Goal: Communication & Community: Answer question/provide support

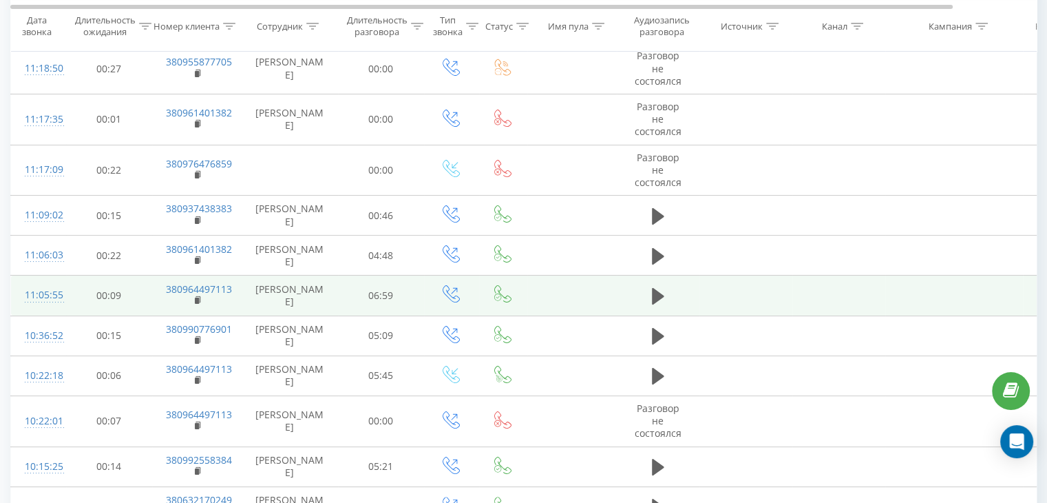
scroll to position [138, 0]
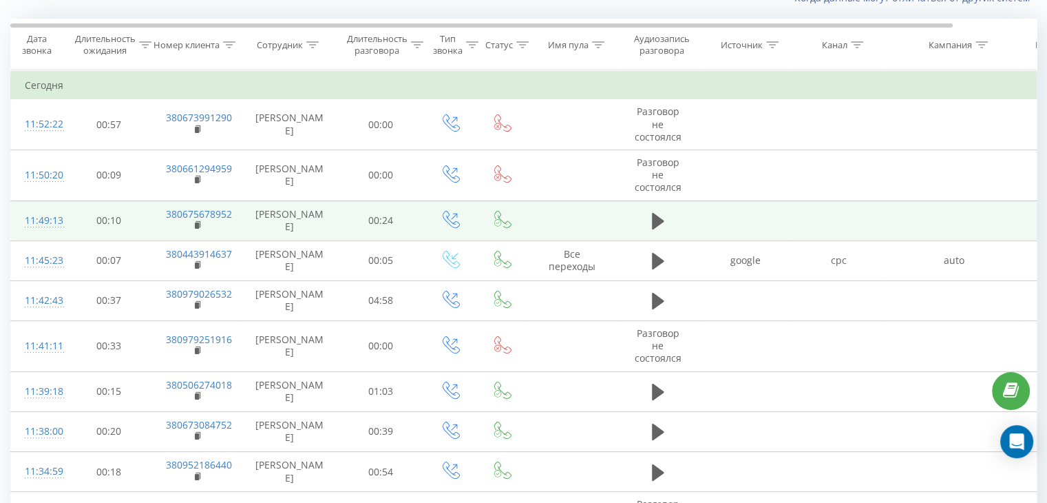
scroll to position [138, 0]
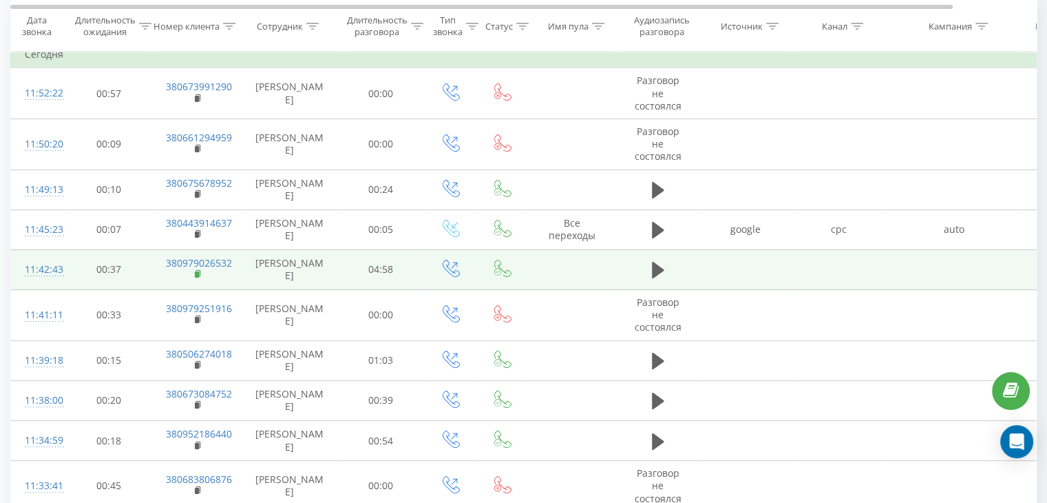
click at [196, 273] on rect at bounding box center [197, 274] width 4 height 6
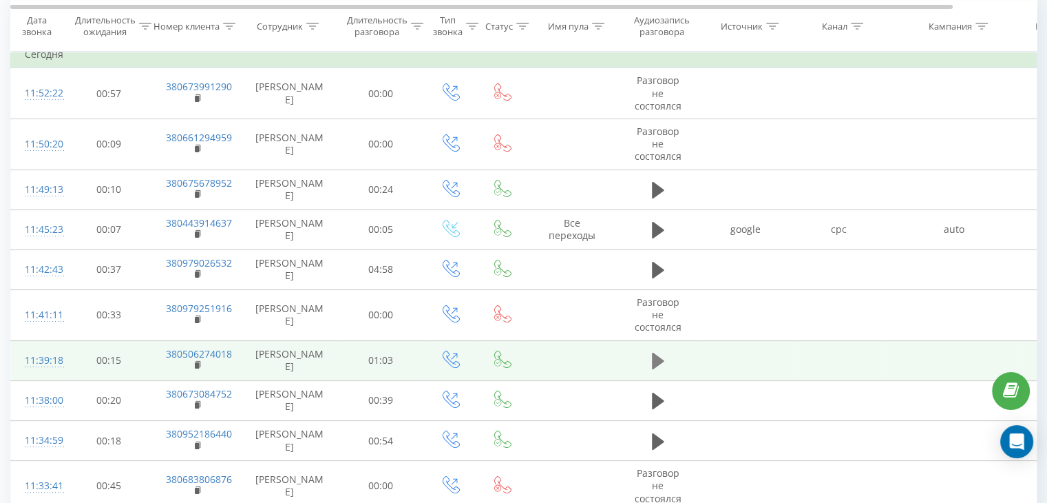
click at [655, 361] on icon at bounding box center [658, 360] width 12 height 17
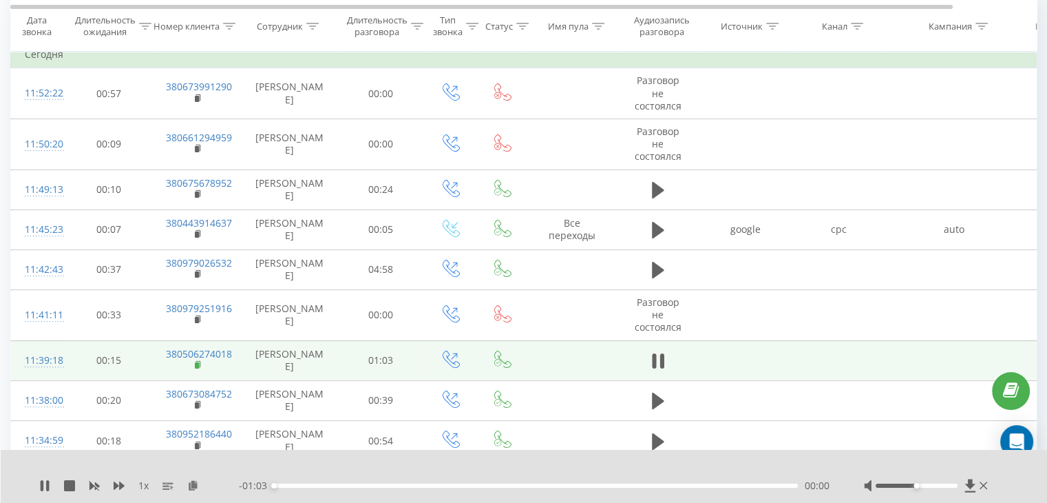
click at [196, 362] on rect at bounding box center [197, 365] width 4 height 6
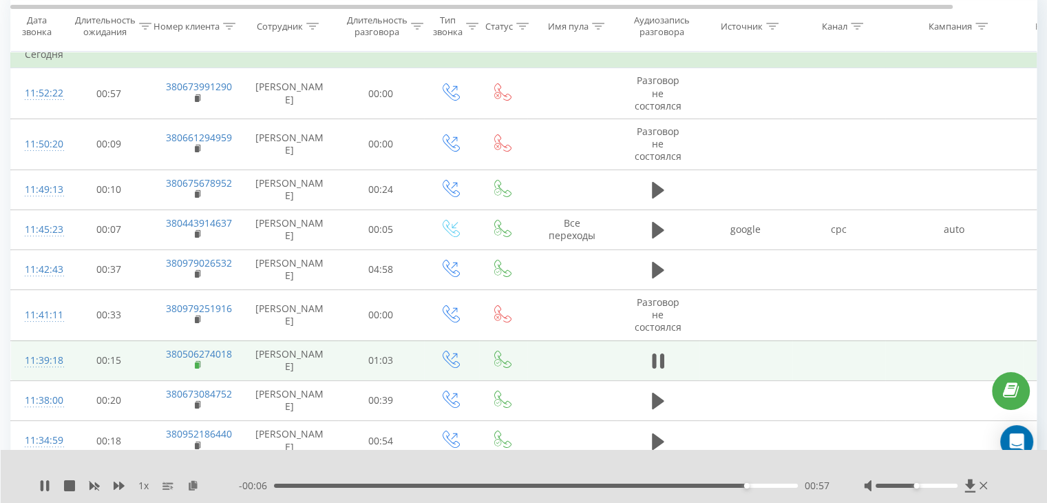
click at [198, 364] on rect at bounding box center [197, 365] width 4 height 6
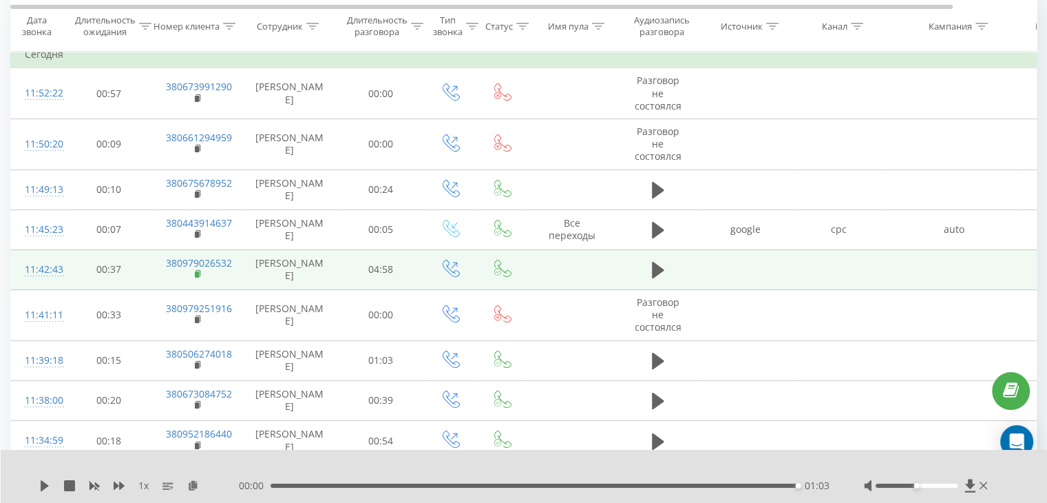
click at [196, 273] on rect at bounding box center [197, 274] width 4 height 6
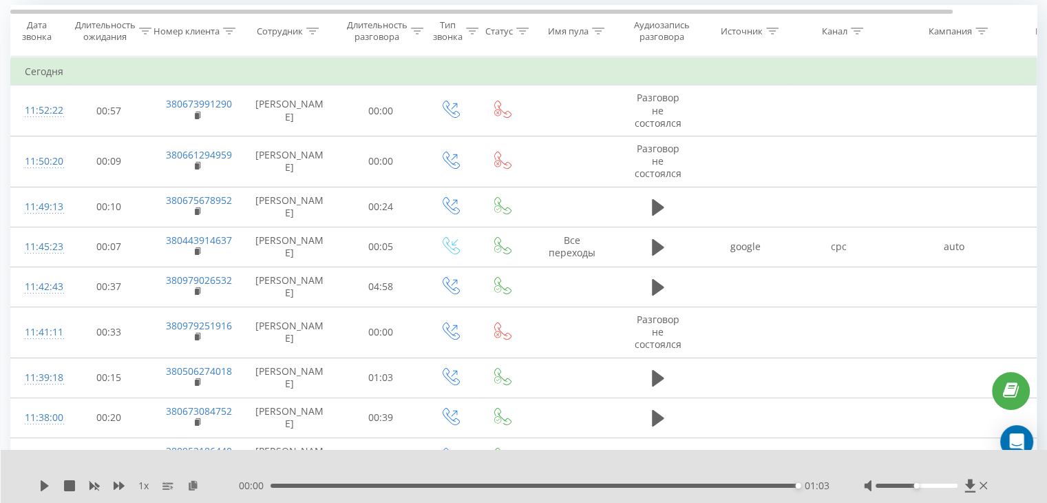
scroll to position [0, 0]
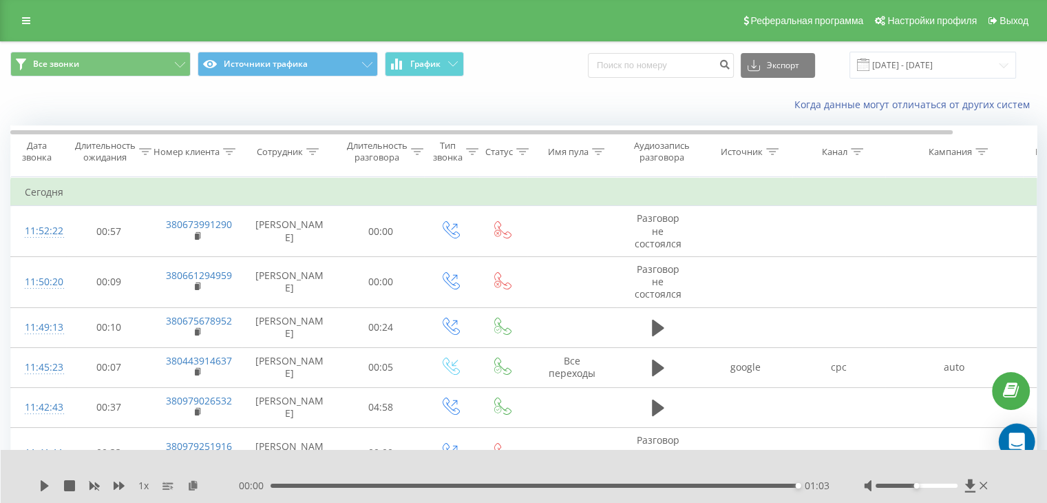
click at [1016, 439] on icon "Open Intercom Messenger" at bounding box center [1017, 441] width 16 height 18
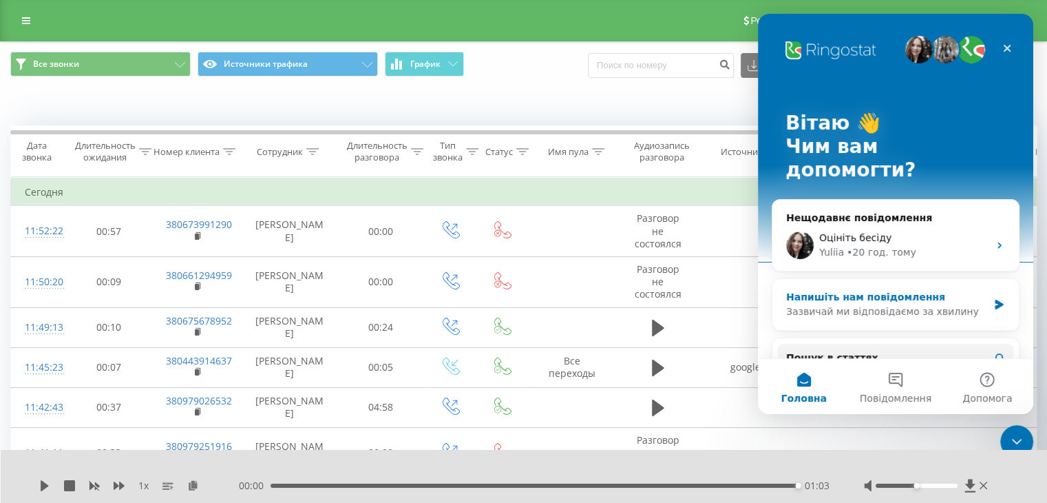
click at [899, 290] on div "Напишіть нам повідомлення" at bounding box center [887, 297] width 202 height 14
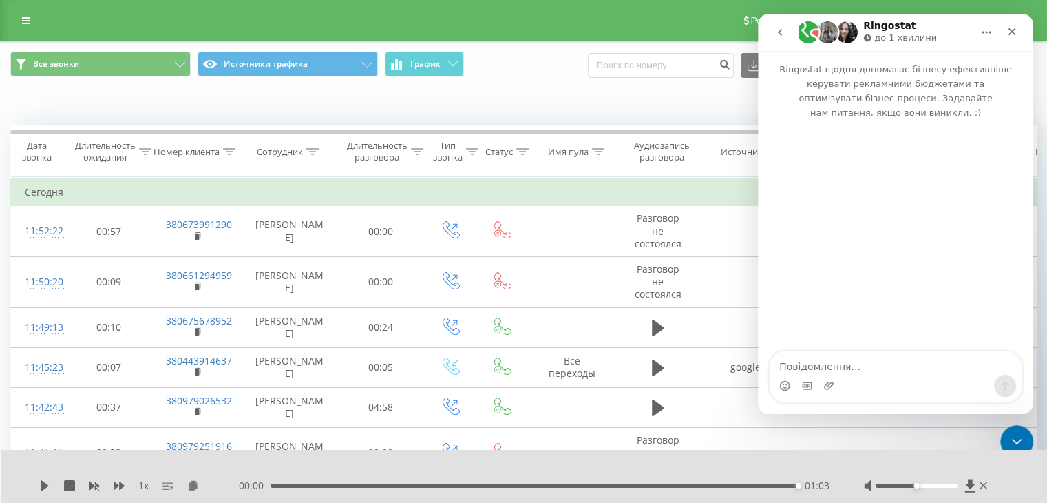
click at [807, 358] on textarea "Повідомлення..." at bounding box center [896, 362] width 252 height 23
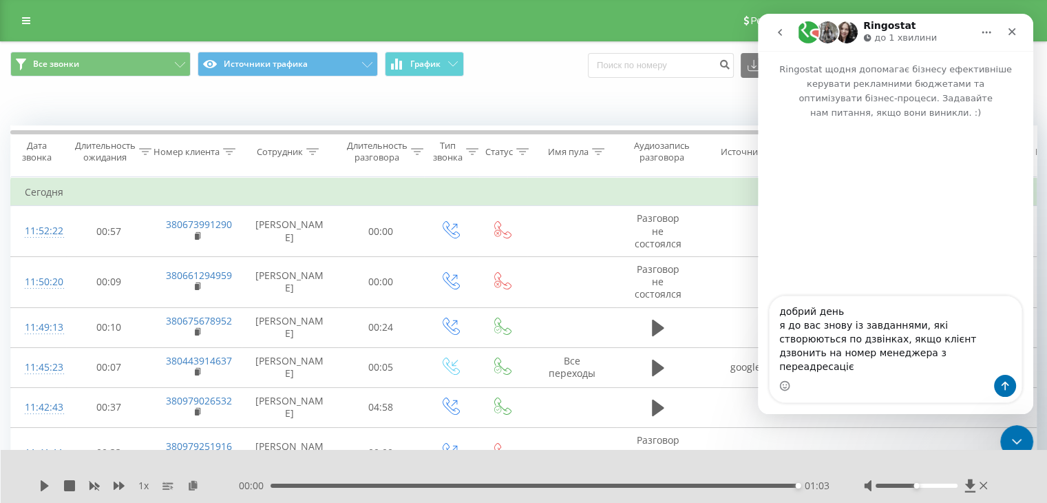
type textarea "добрий день я до вас знову із завданнями, які створюються по дзвінках, якщо клі…"
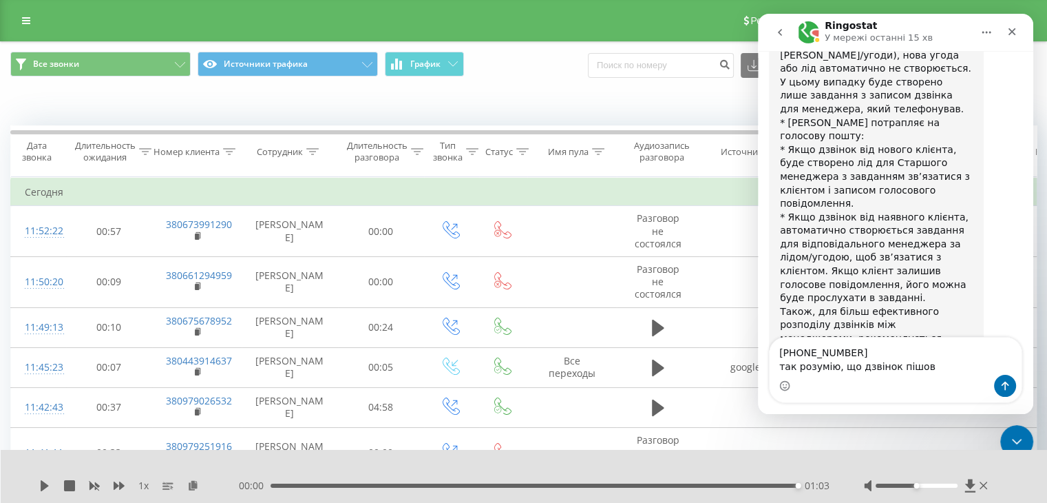
scroll to position [676, 0]
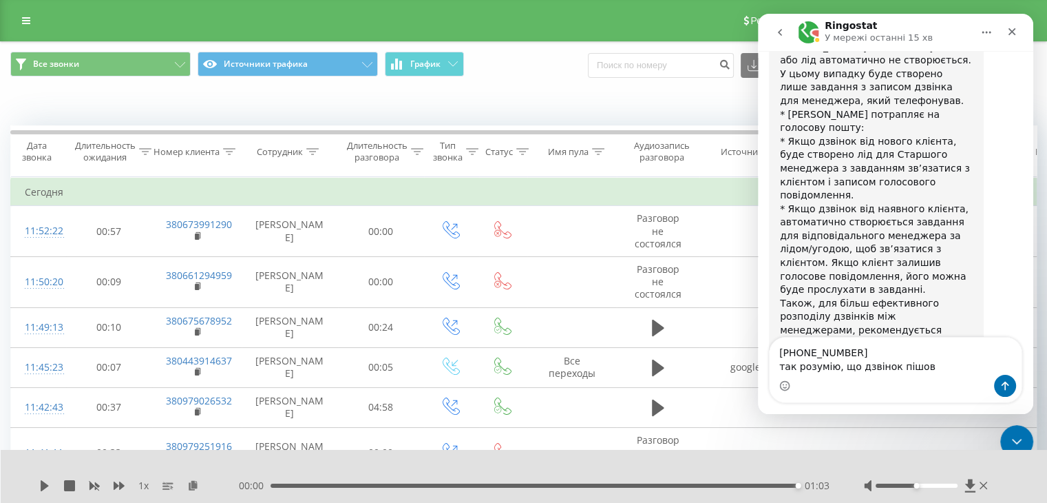
drag, startPoint x: 782, startPoint y: 295, endPoint x: 890, endPoint y: 295, distance: 108.1
click at [890, 382] on div "Ви можете будь-коли подати запит на спілкування з оператором. Зверніть увагу, щ…" at bounding box center [876, 422] width 193 height 81
copy div "Зв'язатись з оператором"
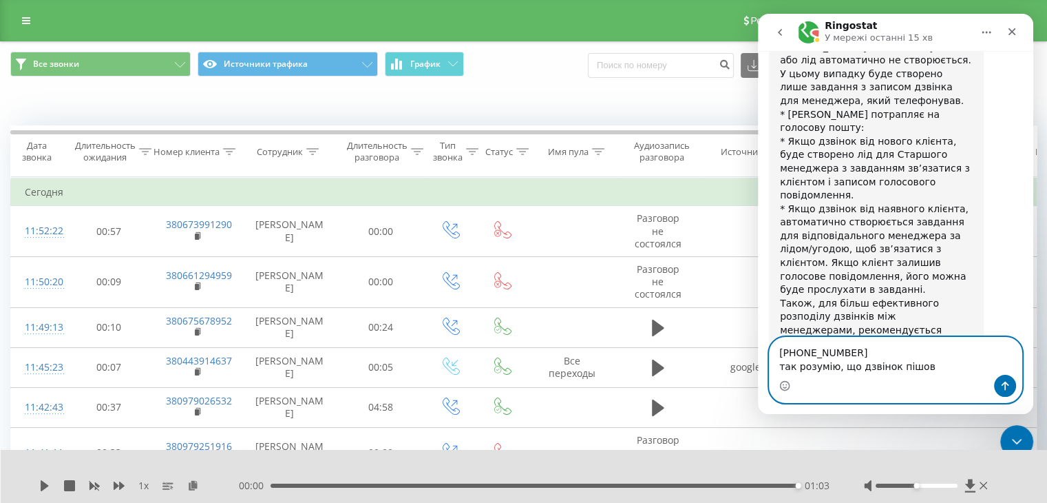
click at [779, 356] on textarea "+380 66 129 4959 так розумію, що дзвінок пішов" at bounding box center [896, 355] width 252 height 37
paste textarea "Зв'язатись з оператором"
drag, startPoint x: 889, startPoint y: 351, endPoint x: 926, endPoint y: 374, distance: 43.0
click at [926, 374] on textarea "Зв'язатись з оператором+380 66 129 4959 так розумію, що дзвінок пішов" at bounding box center [896, 355] width 252 height 37
type textarea "Зв'язатись з оператором"
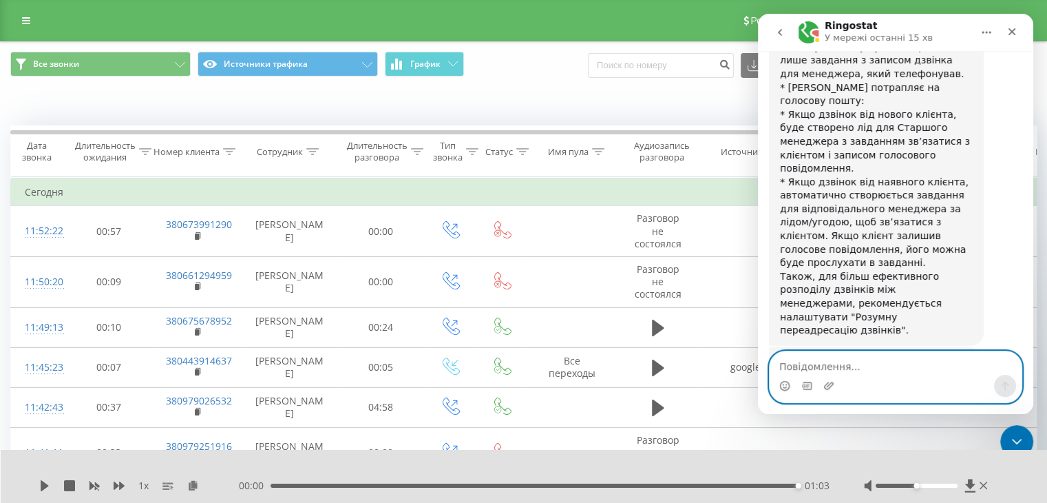
scroll to position [785, 0]
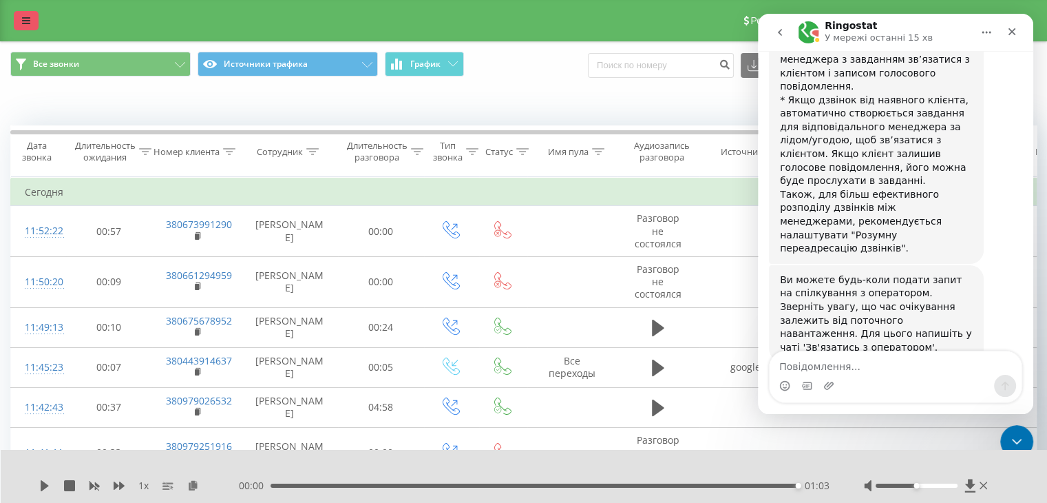
click at [24, 23] on icon at bounding box center [26, 21] width 8 height 10
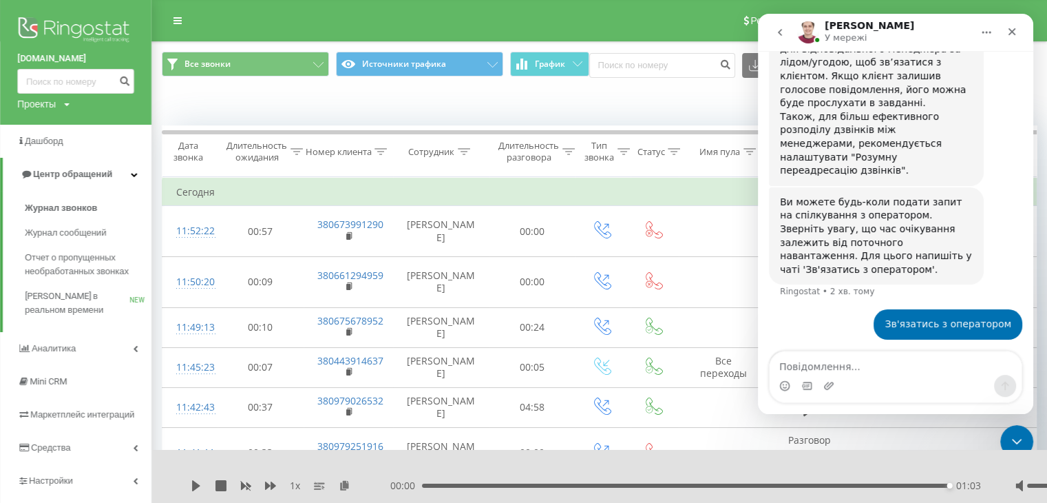
scroll to position [871, 0]
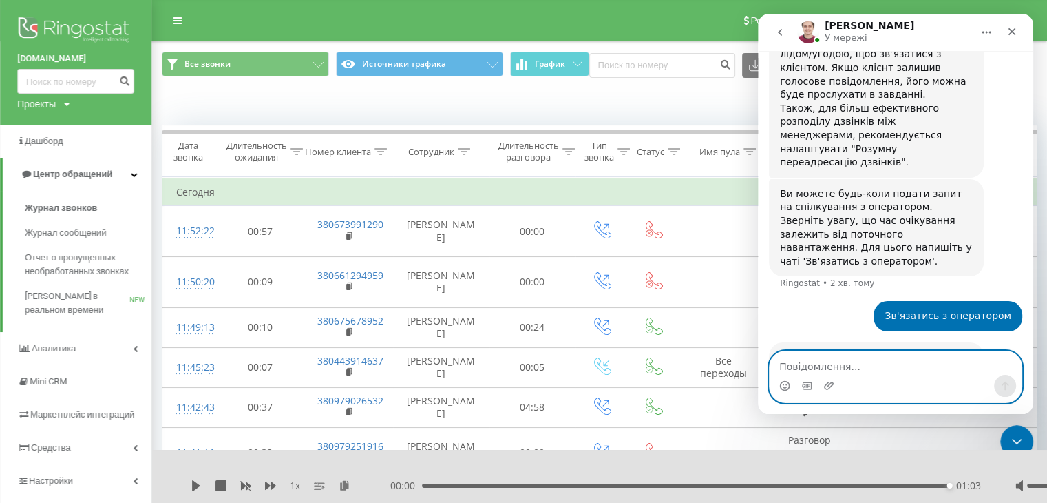
click at [797, 364] on textarea "Повідомлення..." at bounding box center [896, 362] width 252 height 23
click at [797, 365] on textarea "Повідомлення..." at bounding box center [896, 362] width 252 height 23
click at [799, 364] on textarea "Повідомлення..." at bounding box center [896, 362] width 252 height 23
type textarea "п"
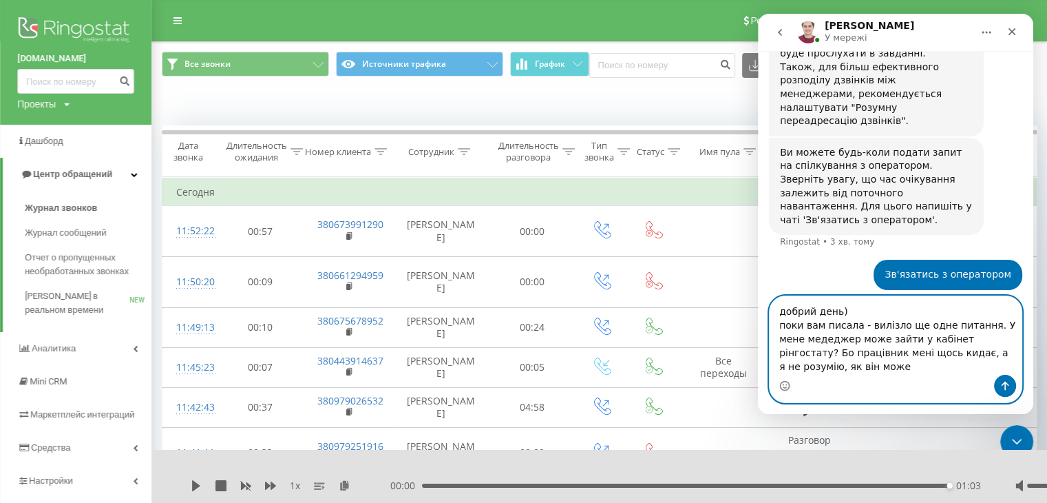
scroll to position [926, 0]
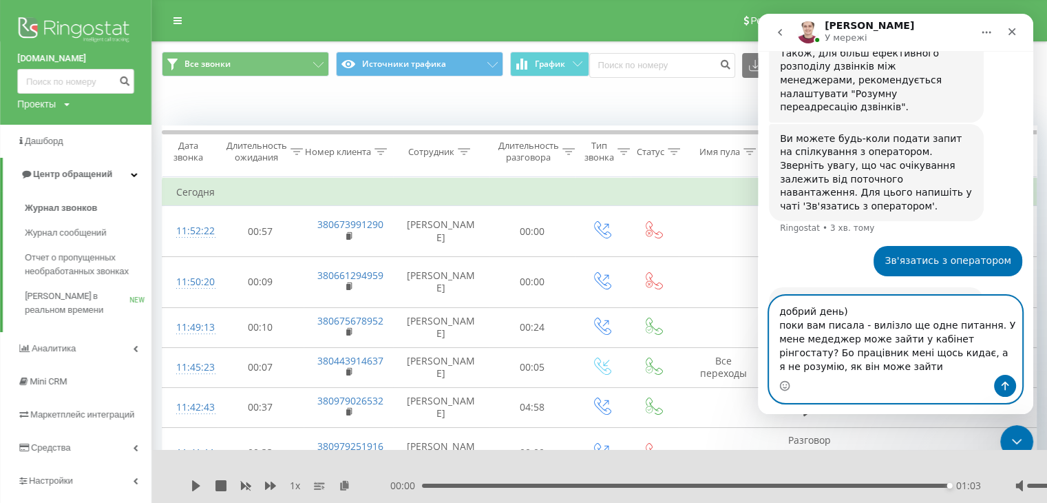
type textarea "добрий день) поки вам писала - вилізло ще одне питання. У мене медеджер може за…"
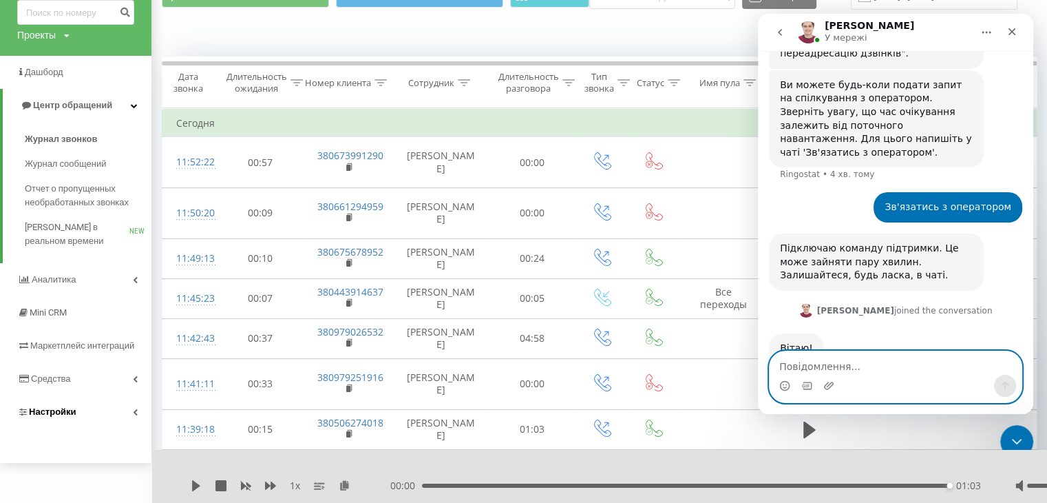
scroll to position [1033, 0]
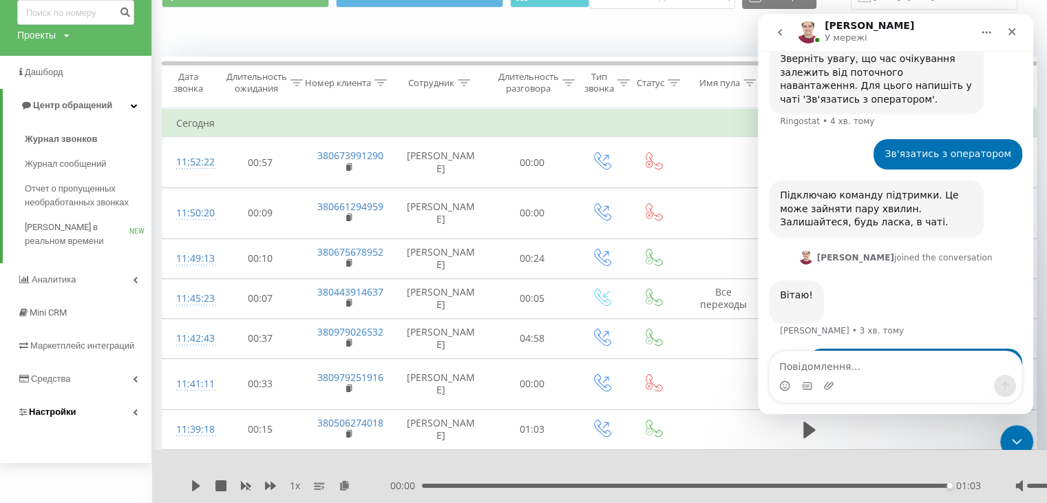
click at [54, 408] on span "Настройки" at bounding box center [53, 411] width 48 height 10
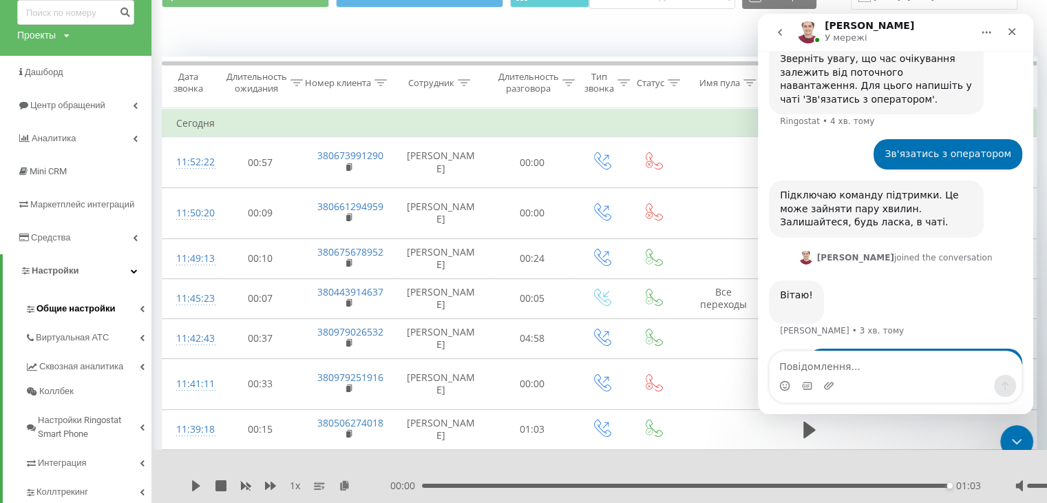
click at [140, 304] on link "Общие настройки" at bounding box center [88, 306] width 127 height 29
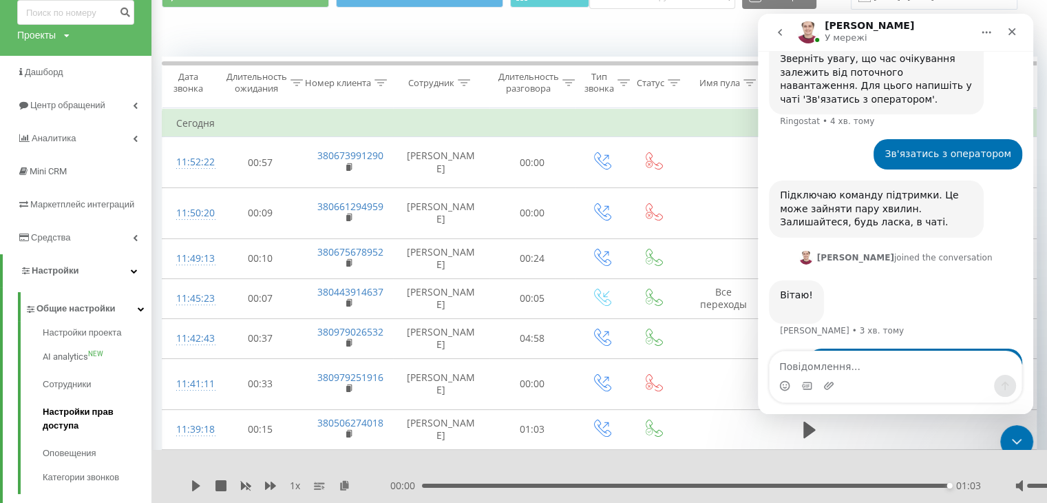
click at [65, 419] on span "Настройки прав доступа" at bounding box center [94, 419] width 102 height 28
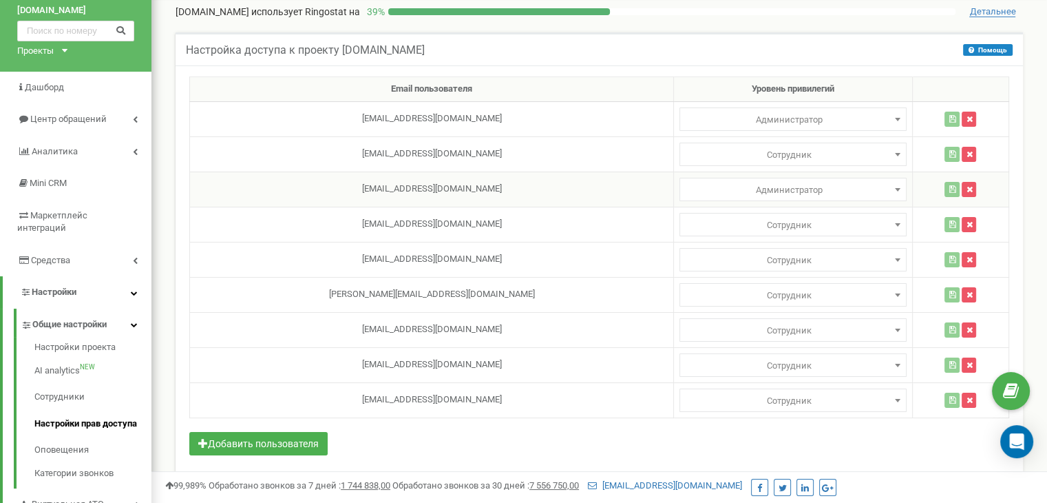
scroll to position [69, 0]
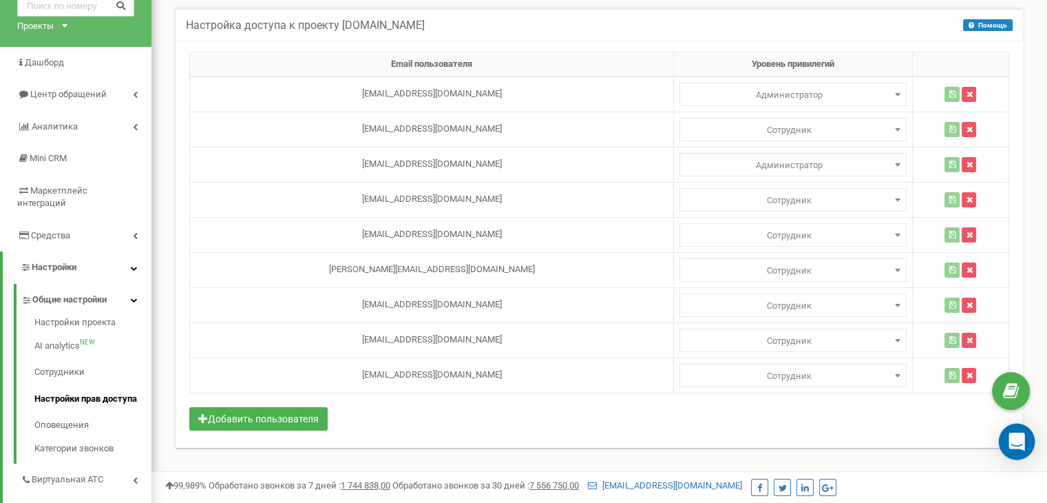
click at [1027, 439] on div "Open Intercom Messenger" at bounding box center [1017, 441] width 36 height 36
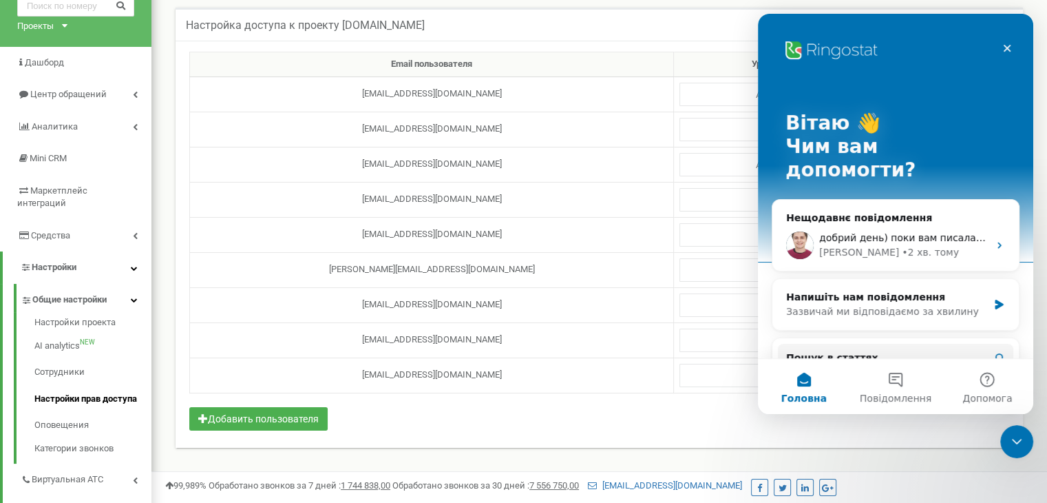
scroll to position [0, 0]
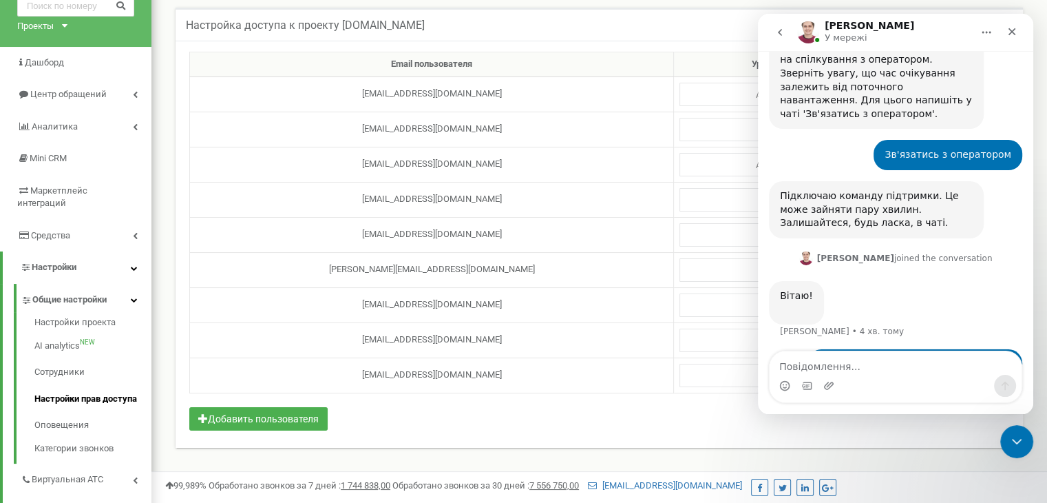
scroll to position [1019, 0]
click at [809, 368] on textarea "Повідомлення..." at bounding box center [896, 362] width 252 height 23
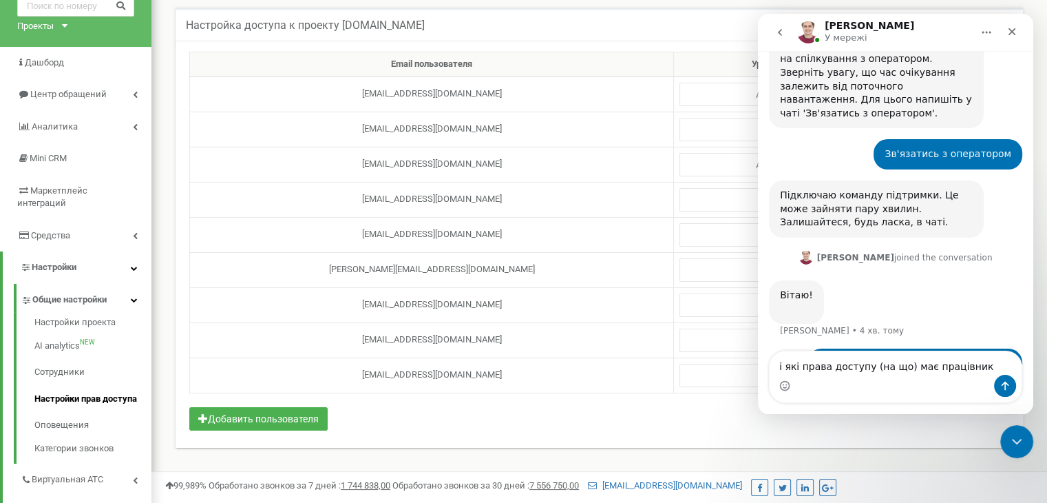
type textarea "і які права доступу (на що) має працівник?"
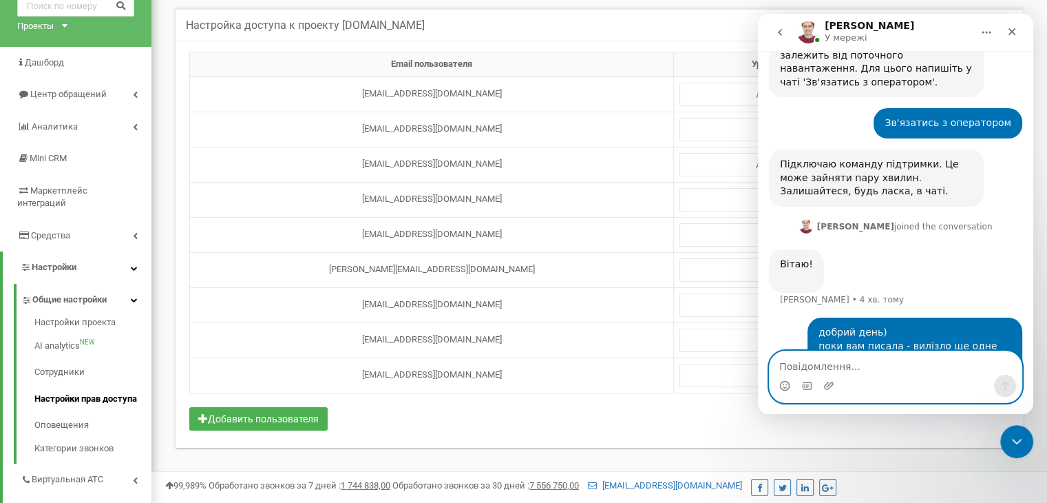
scroll to position [997, 0]
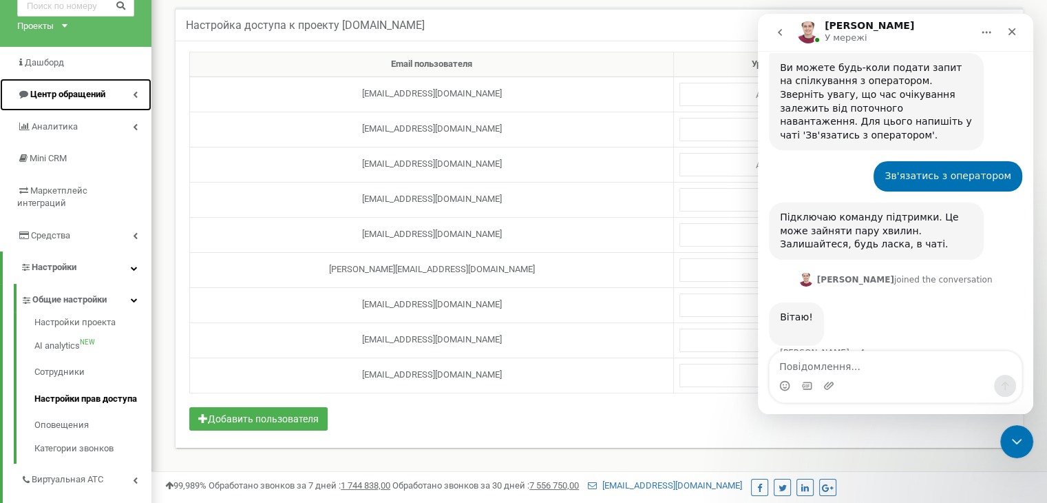
click at [74, 86] on link "Центр обращений" at bounding box center [75, 94] width 151 height 32
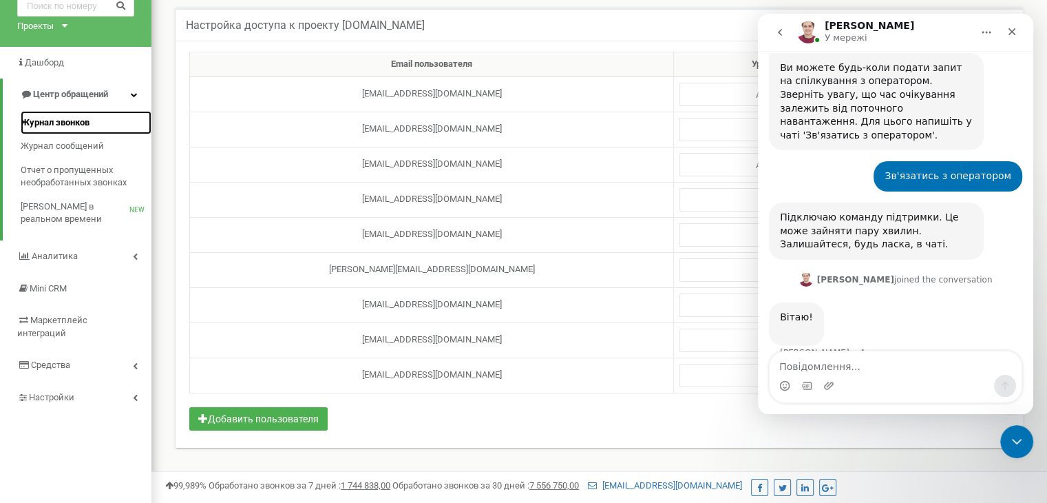
click at [55, 122] on span "Журнал звонков" at bounding box center [55, 122] width 69 height 13
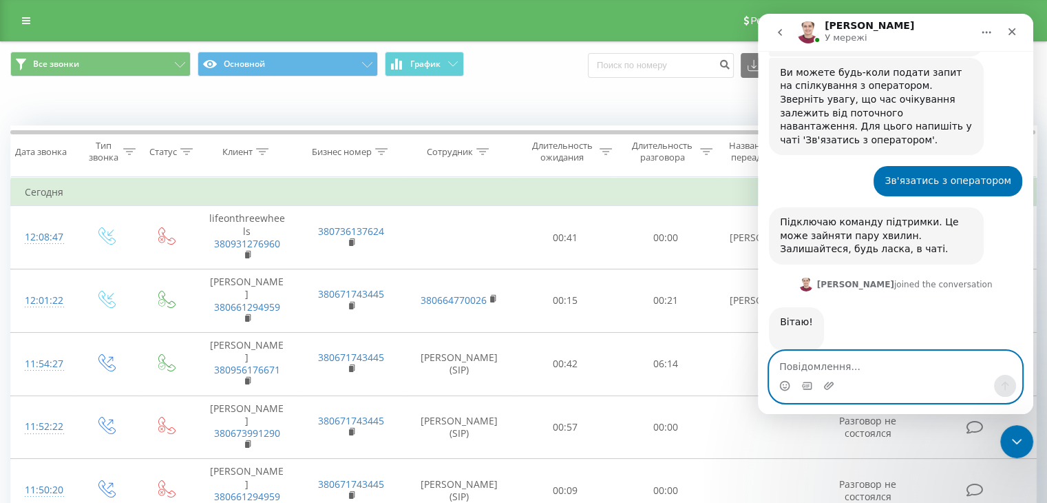
scroll to position [997, 0]
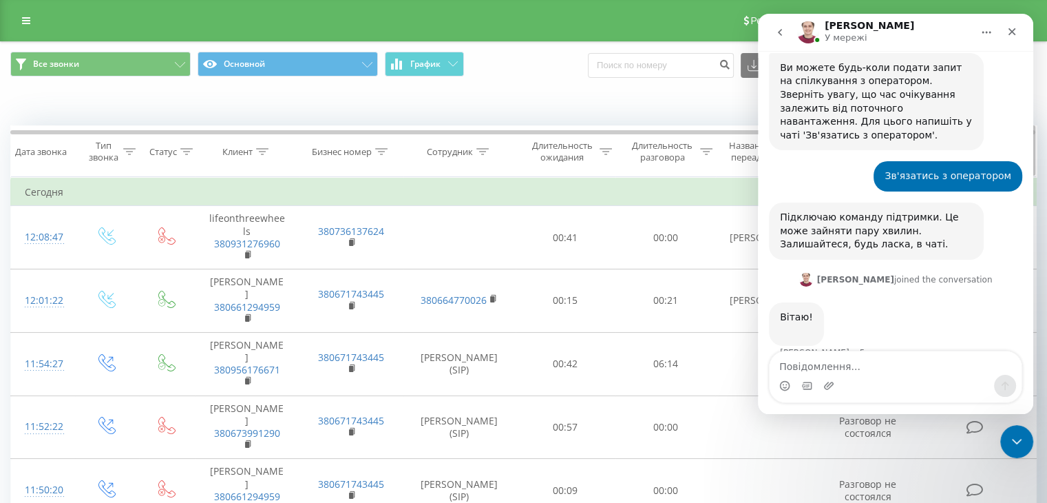
click at [265, 149] on icon at bounding box center [262, 151] width 12 height 7
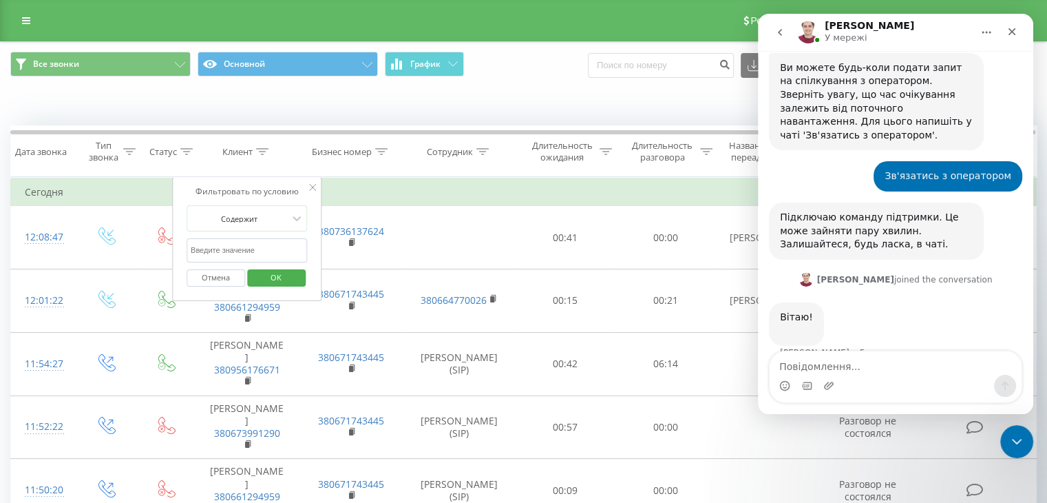
scroll to position [1050, 0]
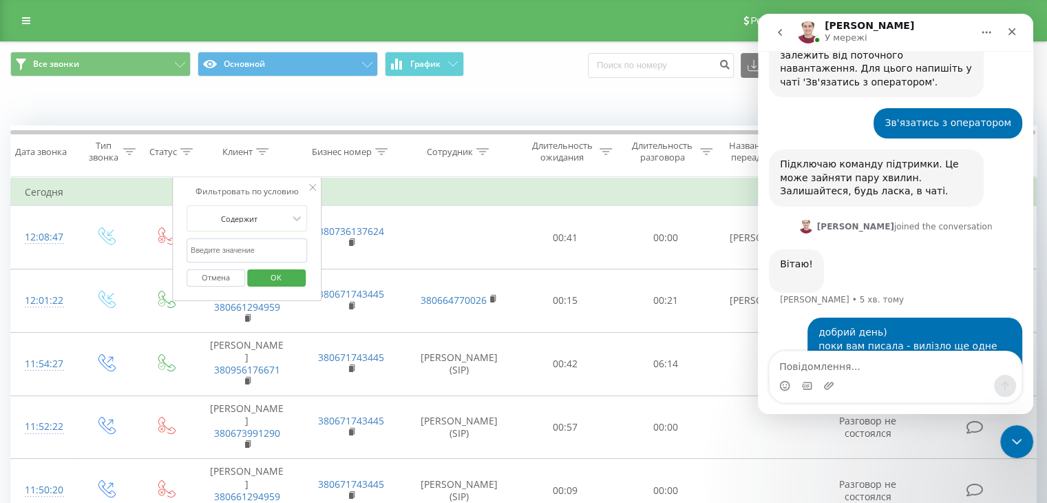
click at [218, 244] on input "text" at bounding box center [247, 250] width 121 height 24
paste input "+380 66 129 4959"
click at [196, 248] on input "+380 66 129 4959" at bounding box center [247, 250] width 121 height 24
click at [206, 247] on input "380 66 129 4959" at bounding box center [247, 250] width 121 height 24
click at [215, 247] on input "38066 129 4959" at bounding box center [247, 250] width 121 height 24
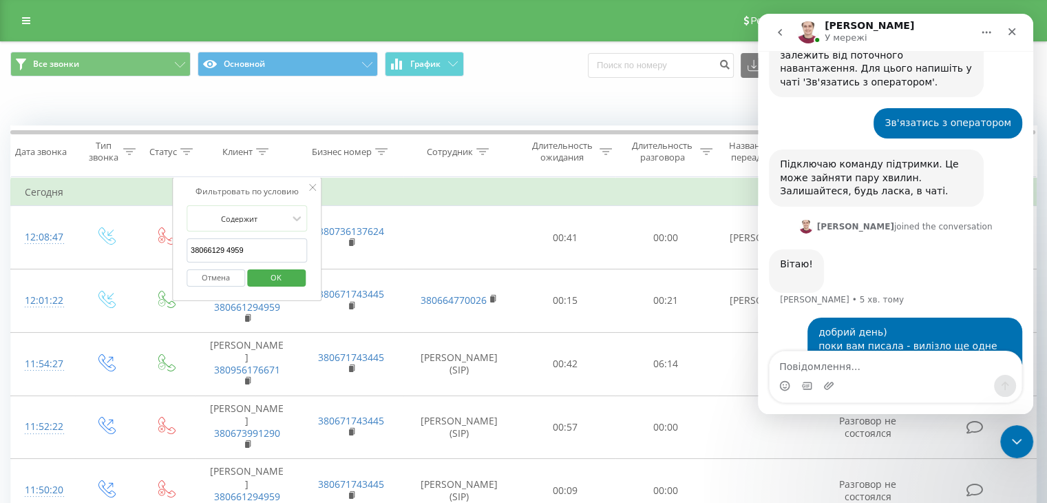
click at [225, 252] on input "38066129 4959" at bounding box center [247, 250] width 121 height 24
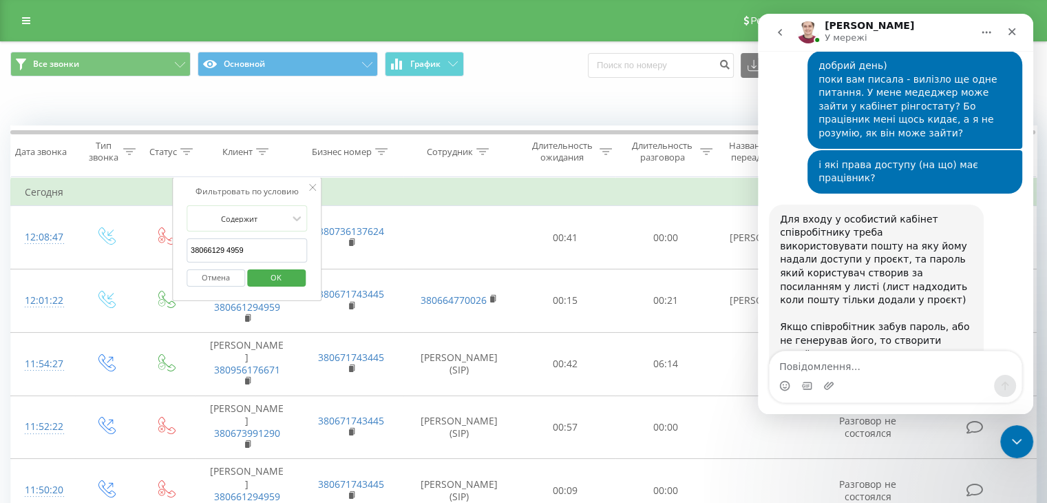
scroll to position [1319, 0]
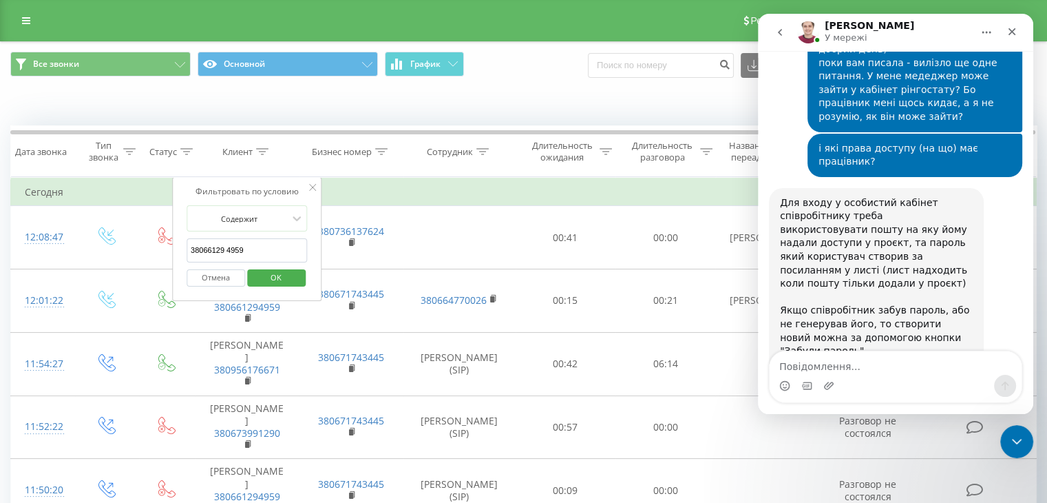
click at [227, 248] on input "38066129 4959" at bounding box center [247, 250] width 121 height 24
type input "380661294959"
click at [279, 271] on span "OK" at bounding box center [276, 276] width 39 height 21
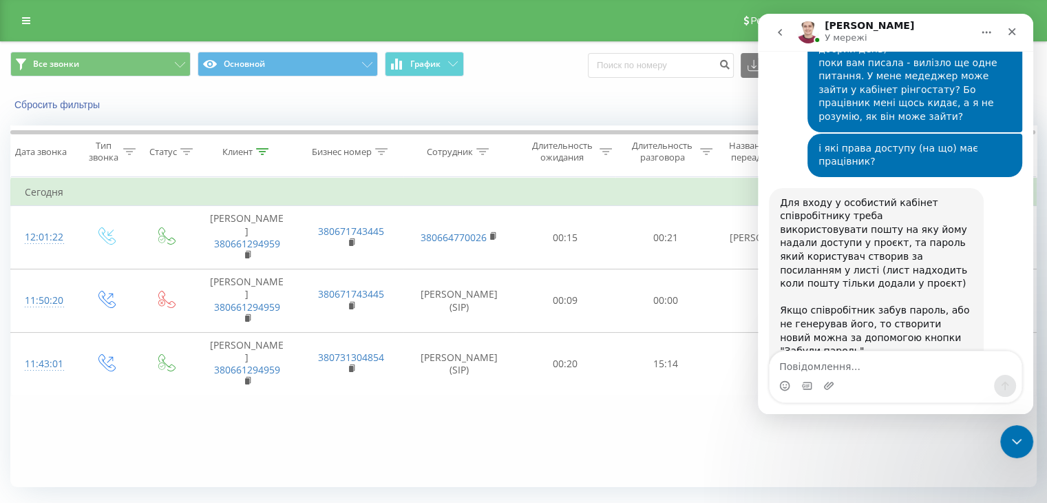
click at [871, 358] on img "Artur каже…" at bounding box center [872, 411] width 184 height 106
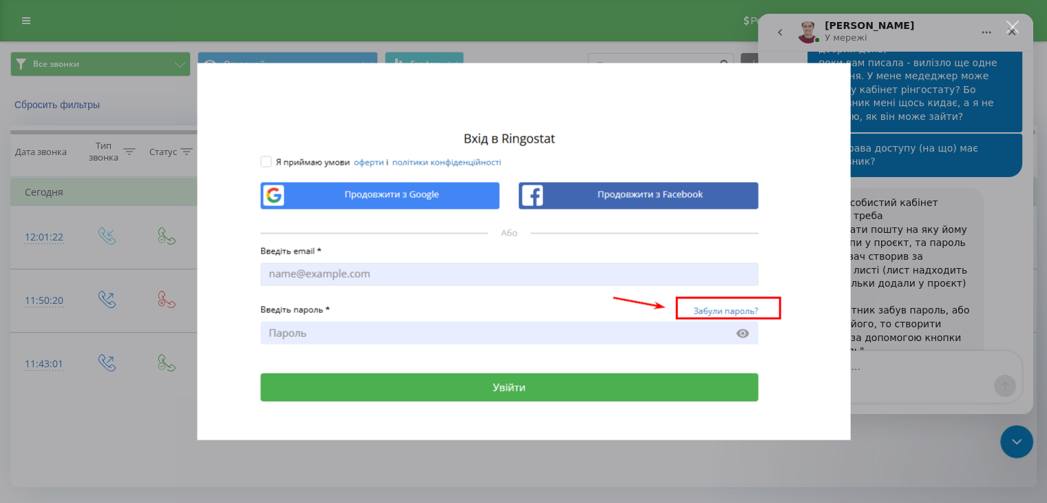
click at [1012, 19] on div "Месенджер Intercom" at bounding box center [523, 251] width 1047 height 503
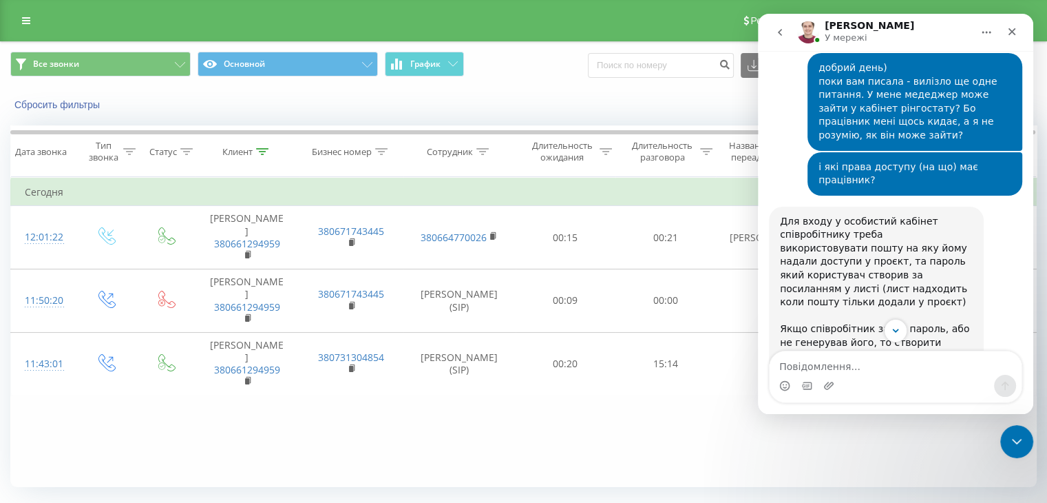
scroll to position [1319, 0]
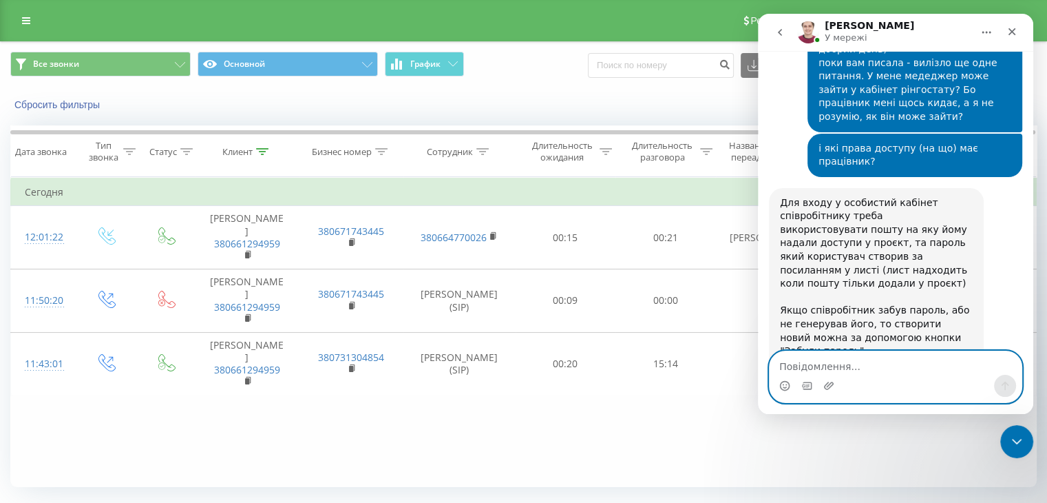
click at [811, 363] on textarea "Повідомлення..." at bounding box center [896, 362] width 252 height 23
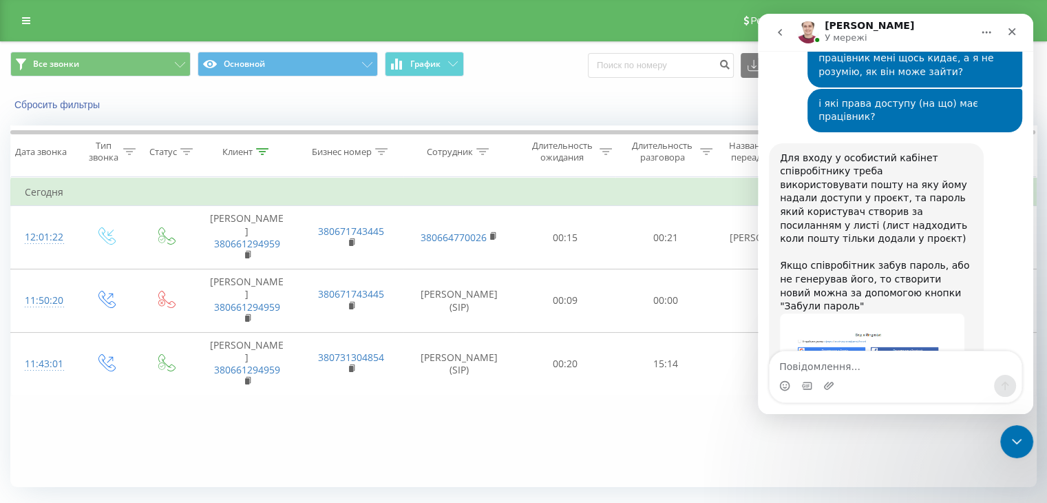
scroll to position [1311, 0]
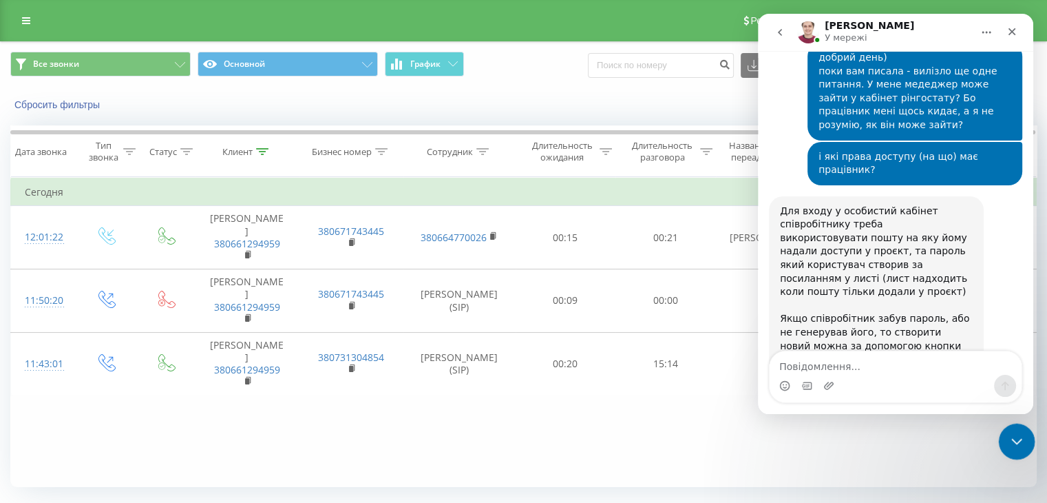
click at [1026, 435] on div "Закрити програму для спілкування Intercom" at bounding box center [1014, 439] width 33 height 33
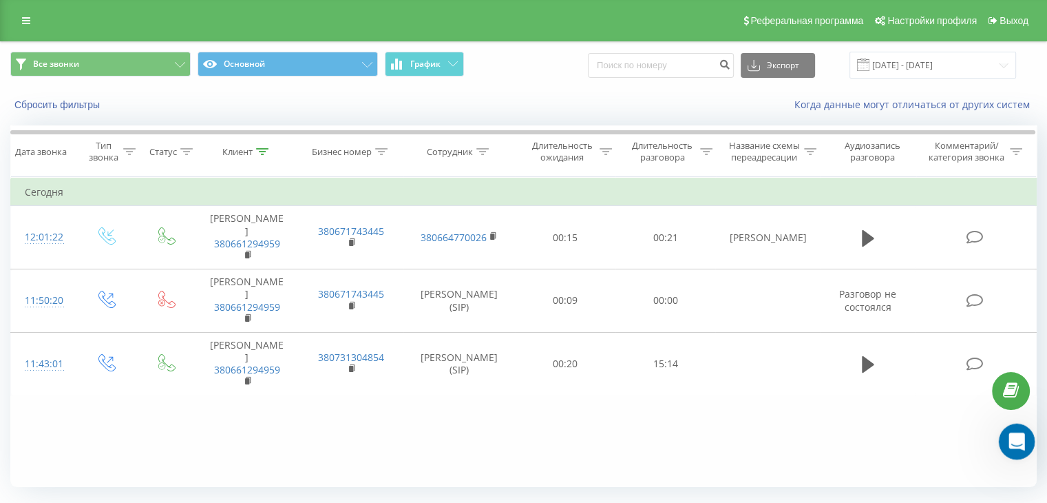
click at [1013, 448] on div "Відкрити програму для спілкування Intercom" at bounding box center [1014, 438] width 45 height 45
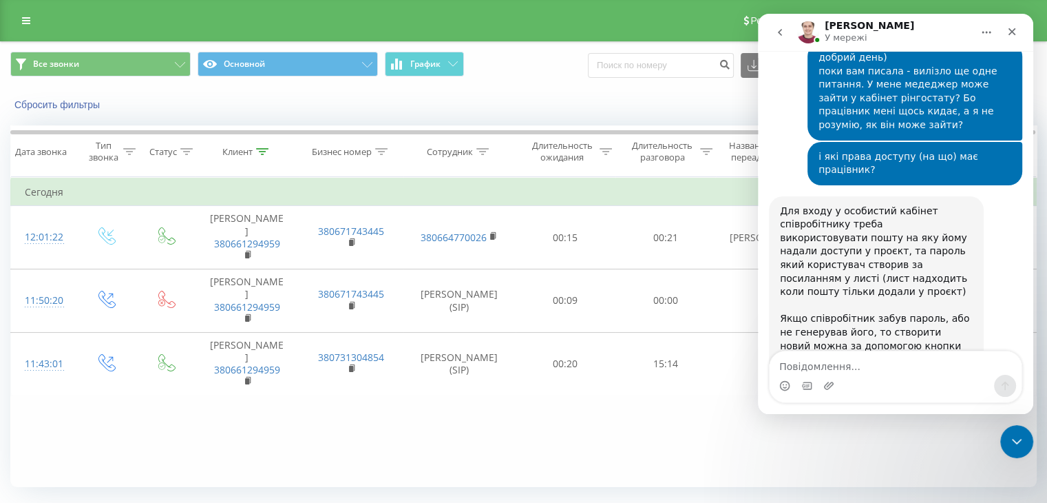
click at [799, 366] on textarea "Повідомлення..." at bounding box center [896, 362] width 252 height 23
click at [797, 367] on textarea "Повідомлення..." at bounding box center [896, 362] width 252 height 23
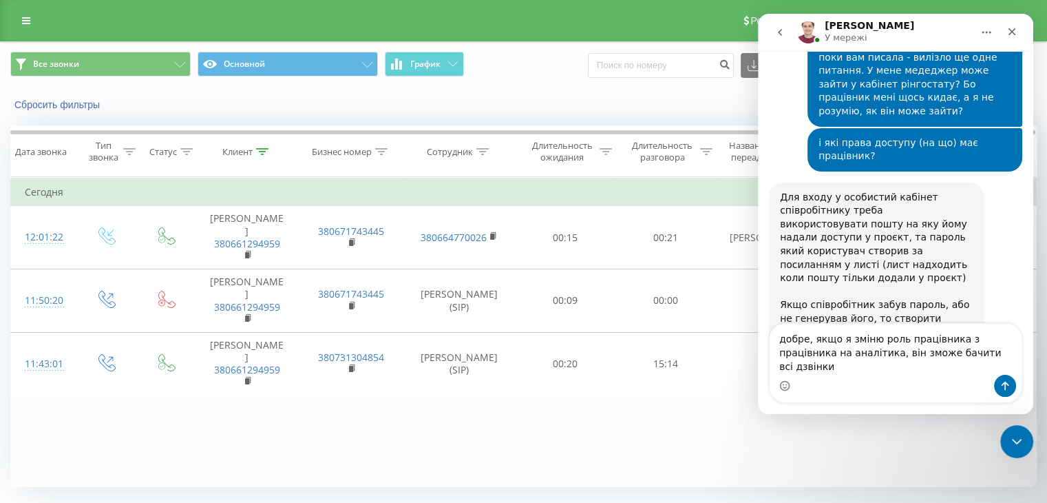
type textarea "добре, якщо я зміню роль працівника з працівника на аналітика, він зможе бачити…"
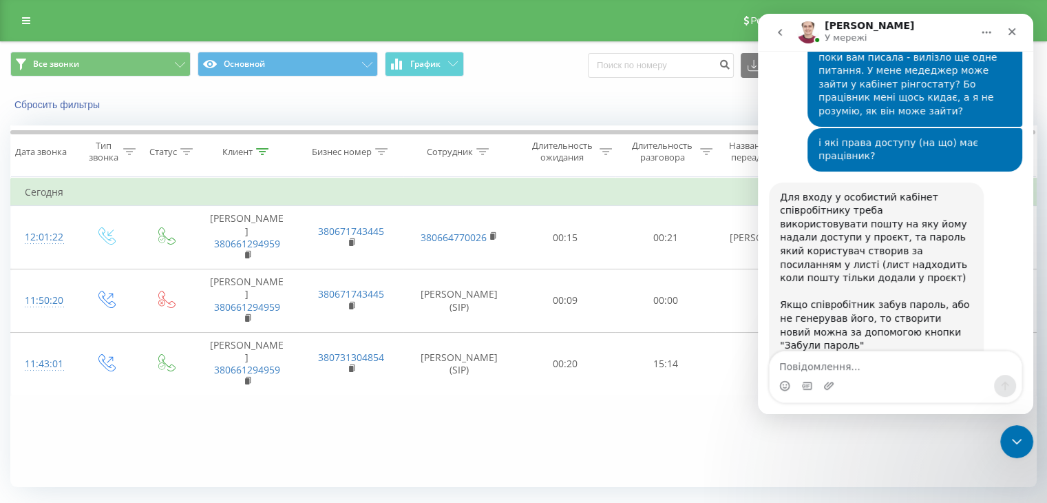
scroll to position [1379, 0]
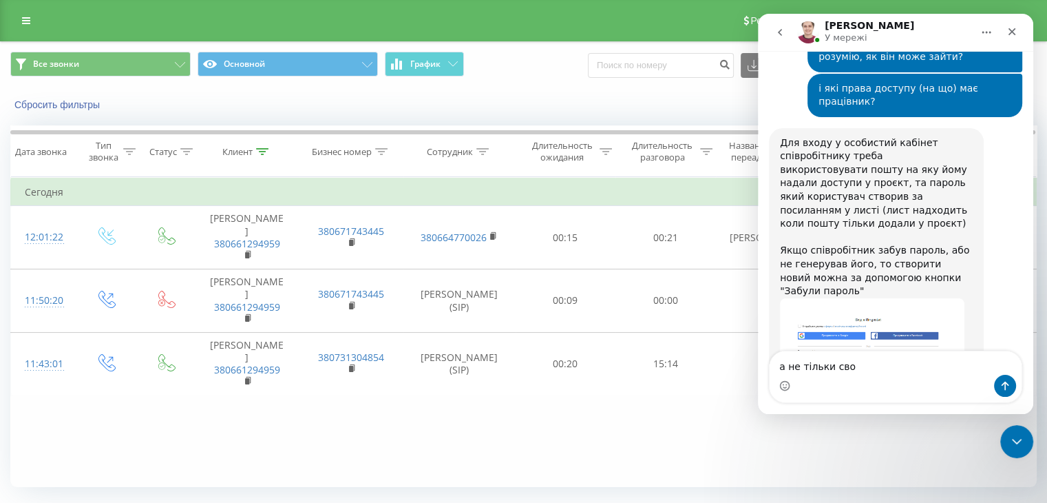
type textarea "а не тільки свої"
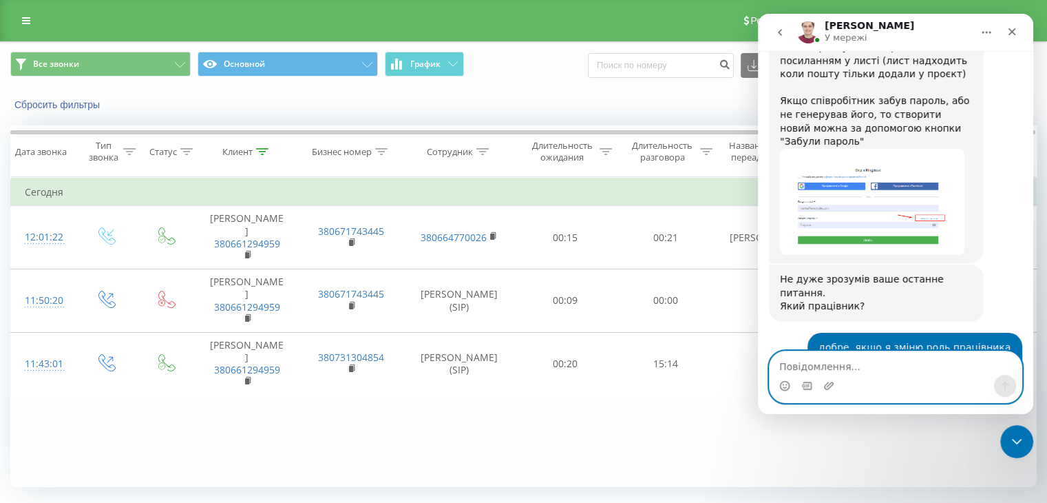
scroll to position [1532, 0]
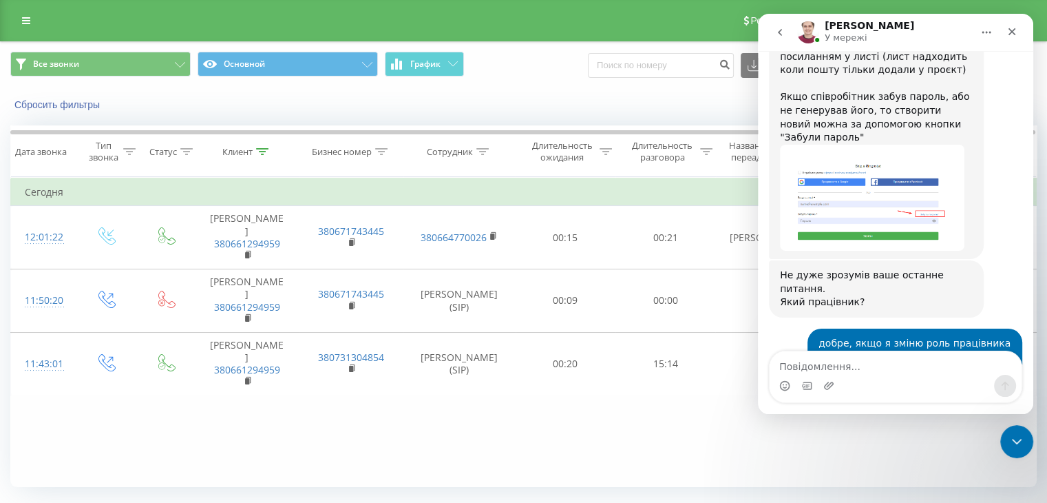
click at [816, 374] on div "Месенджер Intercom" at bounding box center [896, 385] width 252 height 22
click at [810, 362] on textarea "Повідомлення..." at bounding box center [896, 362] width 252 height 23
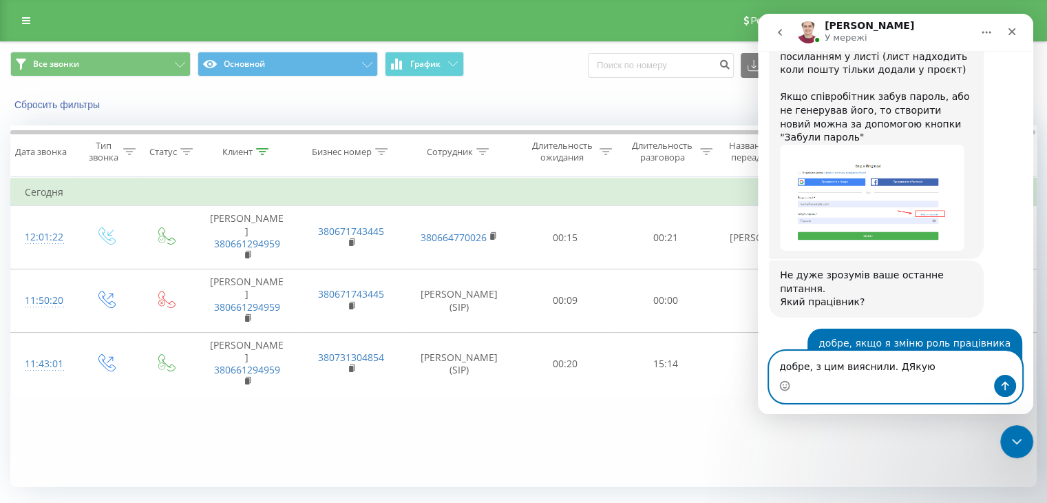
type textarea "добре, з цим вияснили. ДЯкую)"
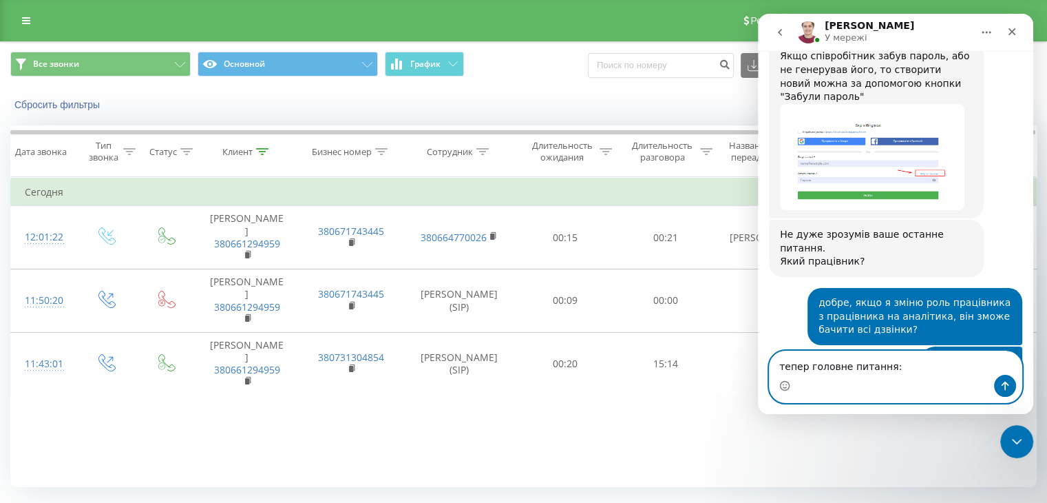
scroll to position [1587, 0]
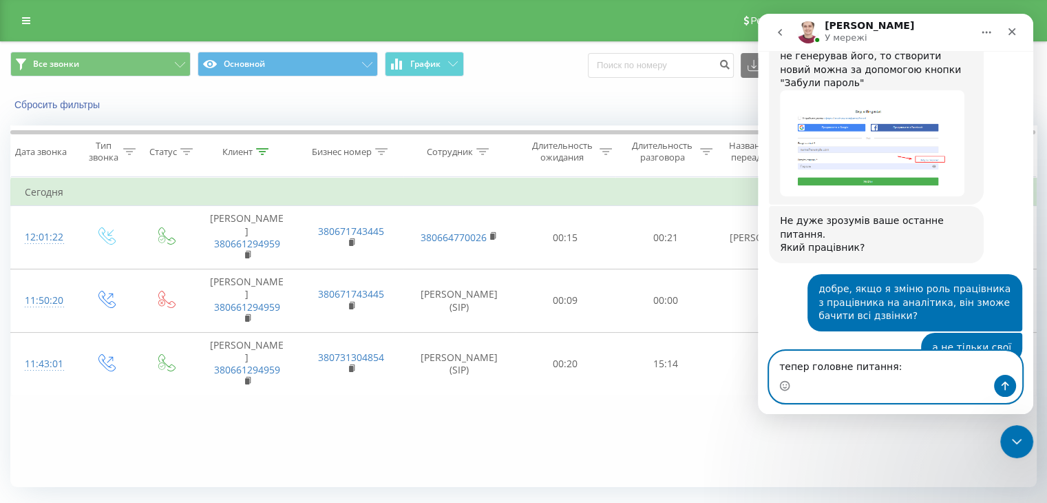
paste textarea "+380 66 129 4959 так розумію, що дзвінок пішов"
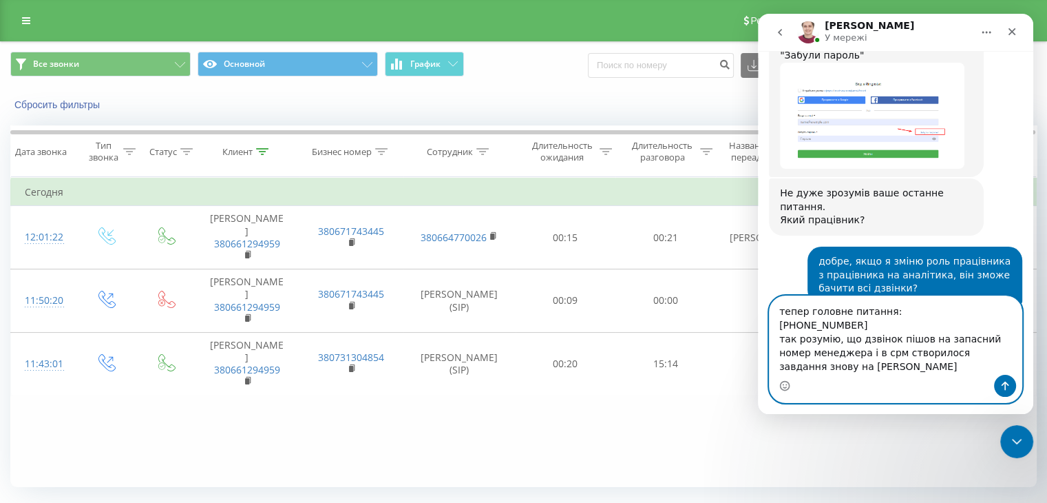
scroll to position [1628, 0]
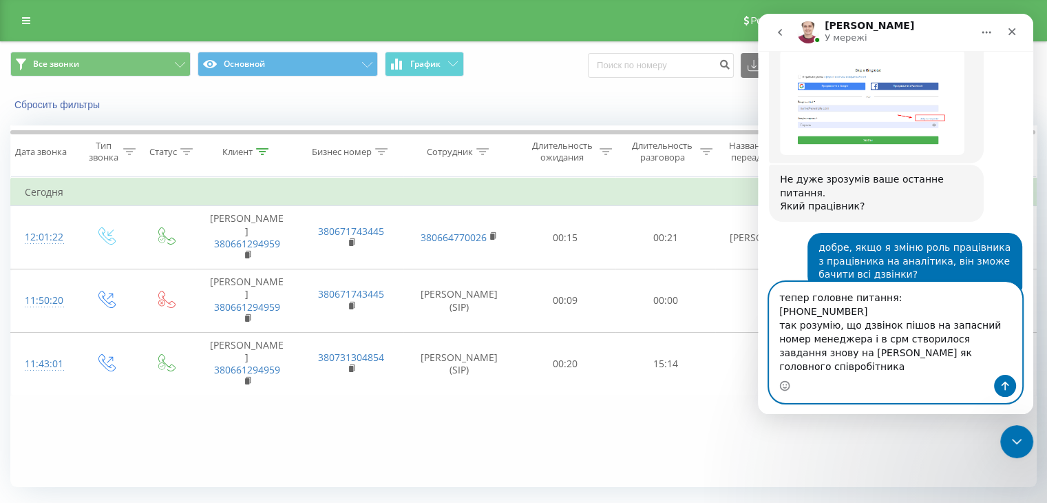
click at [861, 328] on textarea "тепер головне питання: +380 66 129 4959 так розумію, що дзвінок пішов на запасн…" at bounding box center [896, 328] width 252 height 92
type textarea "тепер головне питання: +380 66 129 4959 12.01 так розумію, що дзвінок пішов на …"
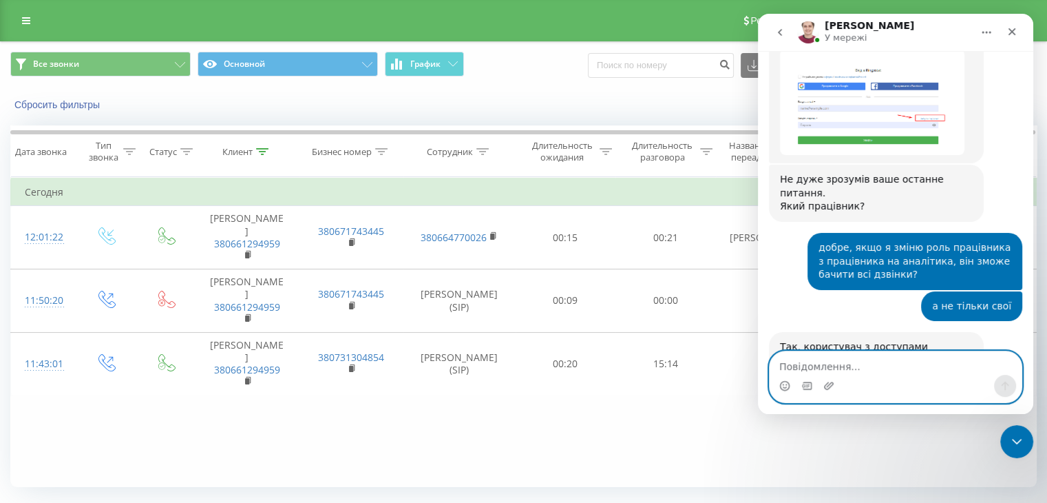
scroll to position [1672, 0]
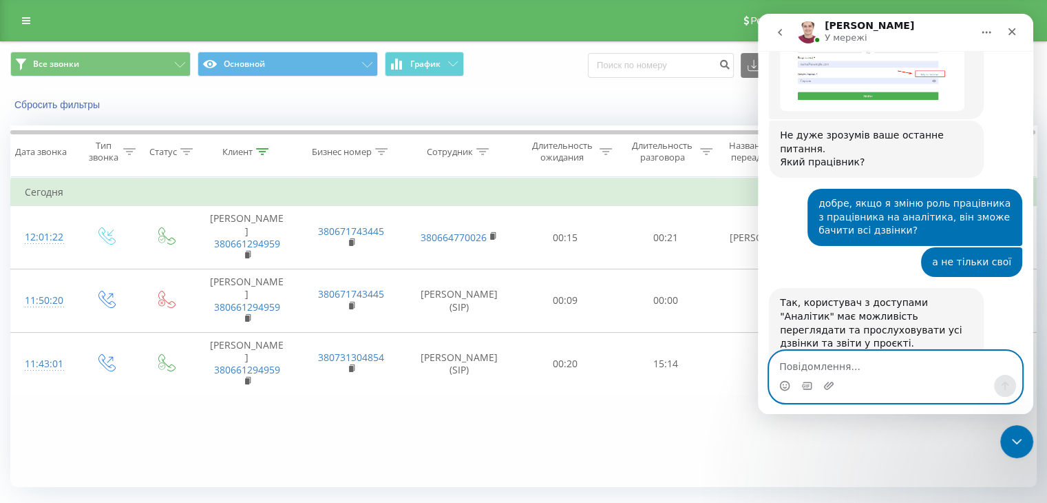
click at [785, 364] on textarea "Повідомлення..." at bounding box center [896, 362] width 252 height 23
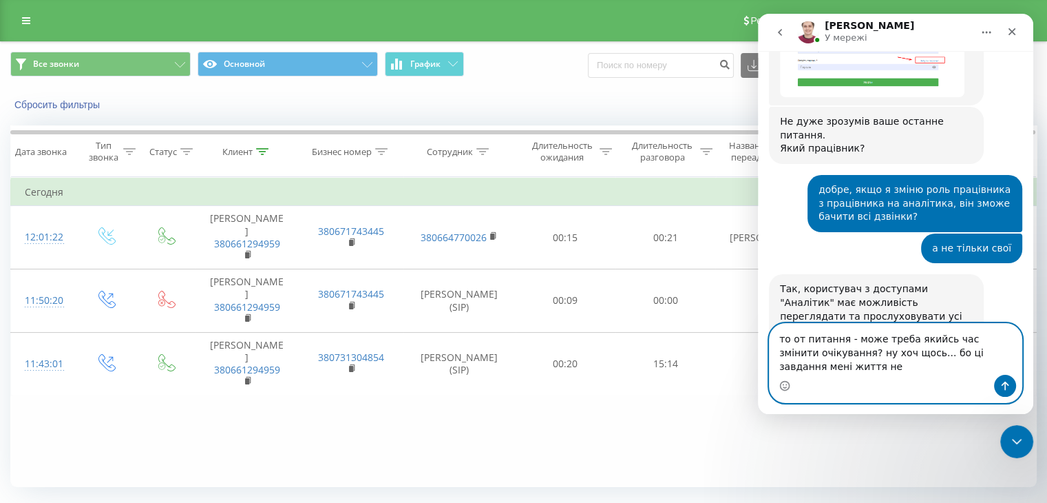
scroll to position [1700, 0]
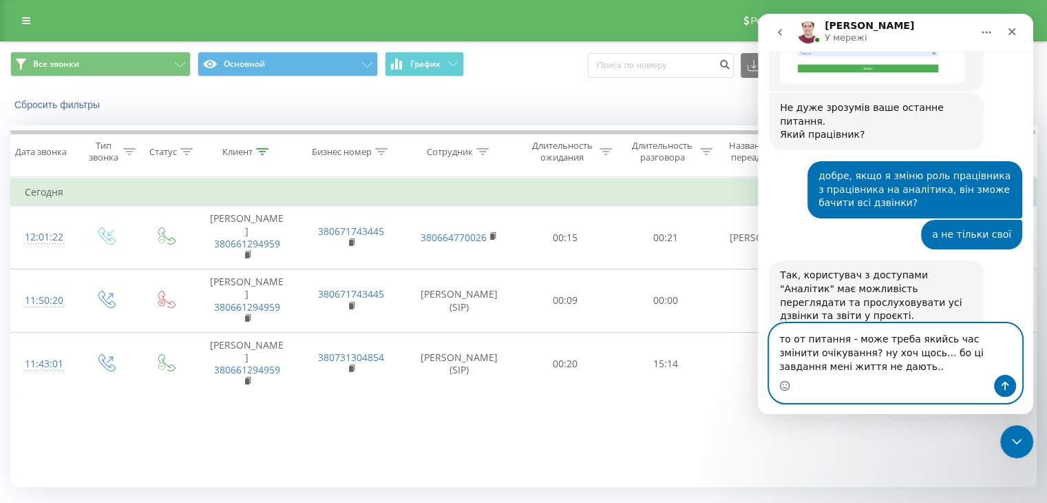
type textarea "то от питання - може треба якийсь час змінити очікування? ну хоч щось... бо ці …"
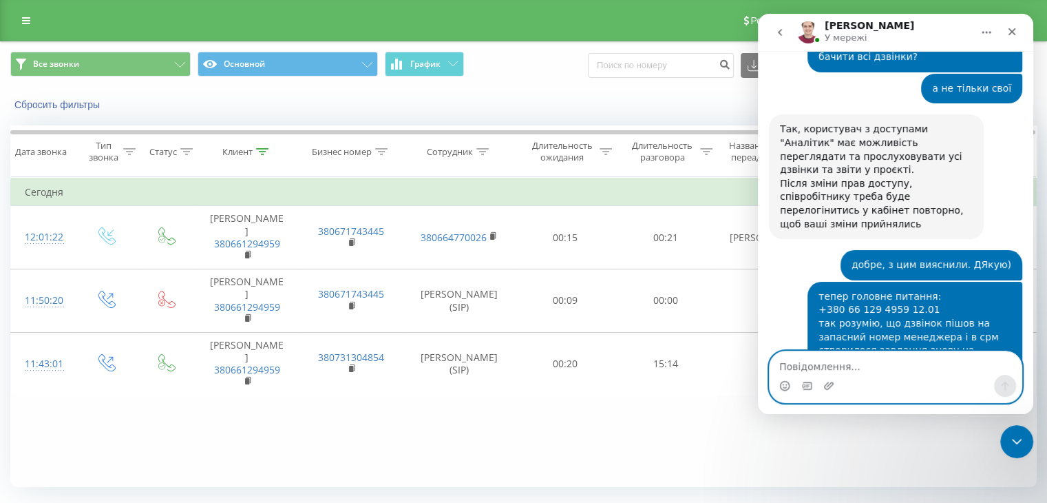
scroll to position [1866, 0]
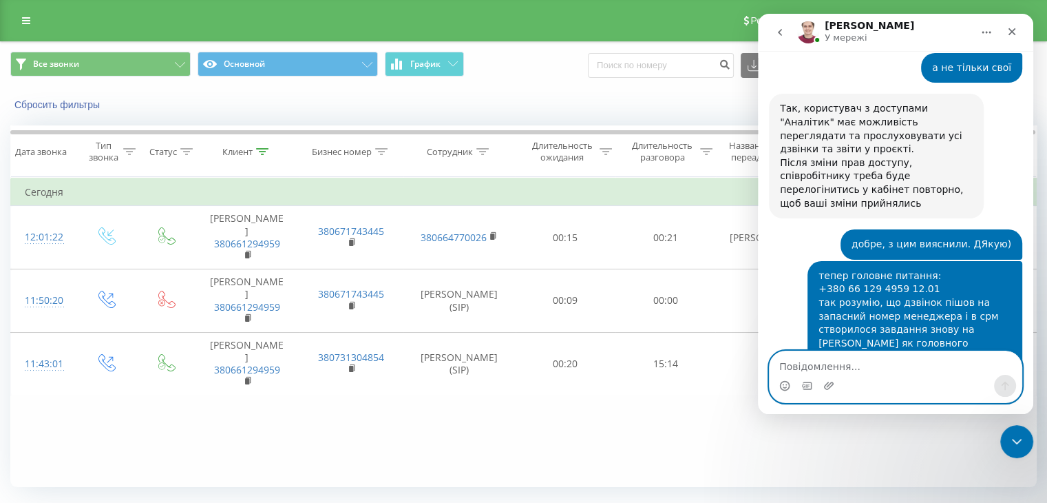
click at [796, 363] on textarea "Повідомлення..." at bounding box center [896, 362] width 252 height 23
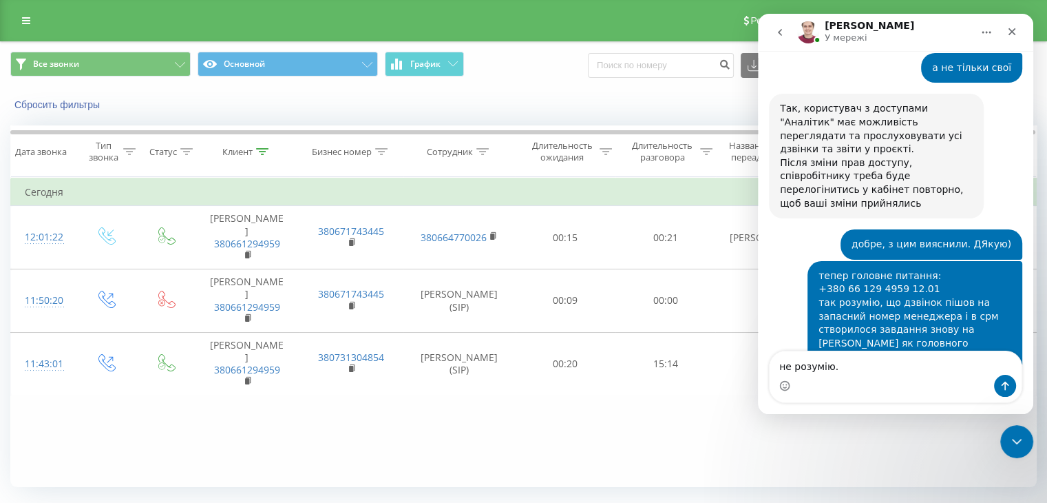
drag, startPoint x: 781, startPoint y: 226, endPoint x: 841, endPoint y: 224, distance: 59.3
copy div "380664770026"
click at [847, 372] on textarea "не розумію." at bounding box center [896, 362] width 252 height 23
paste textarea "380664770026"
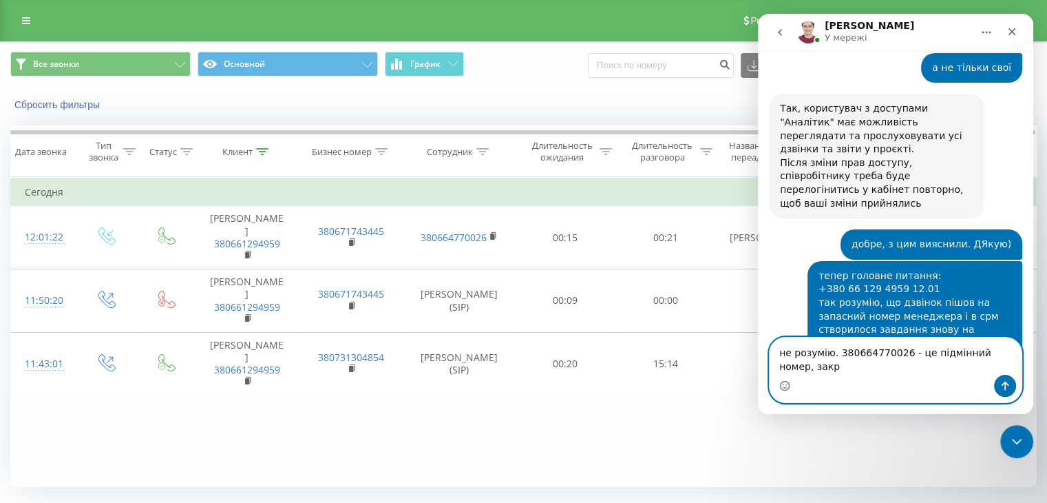
scroll to position [1880, 0]
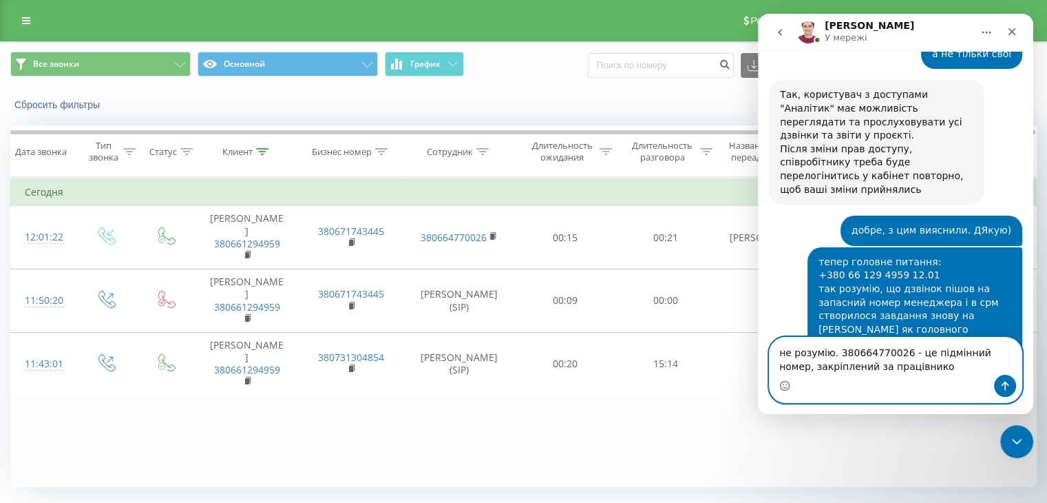
type textarea "не розумію. 380664770026 - це підмінний номер, закріплений за працівником"
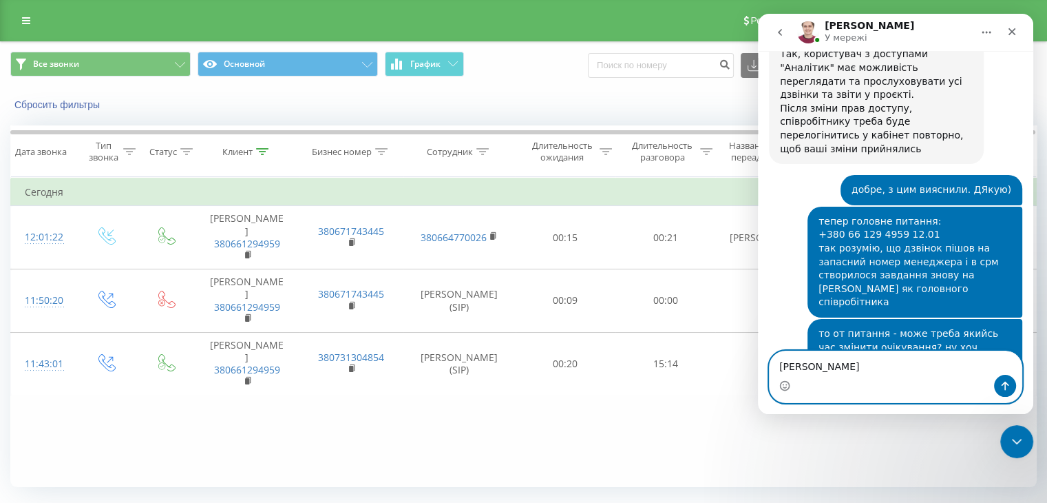
type textarea "андрій браташ"
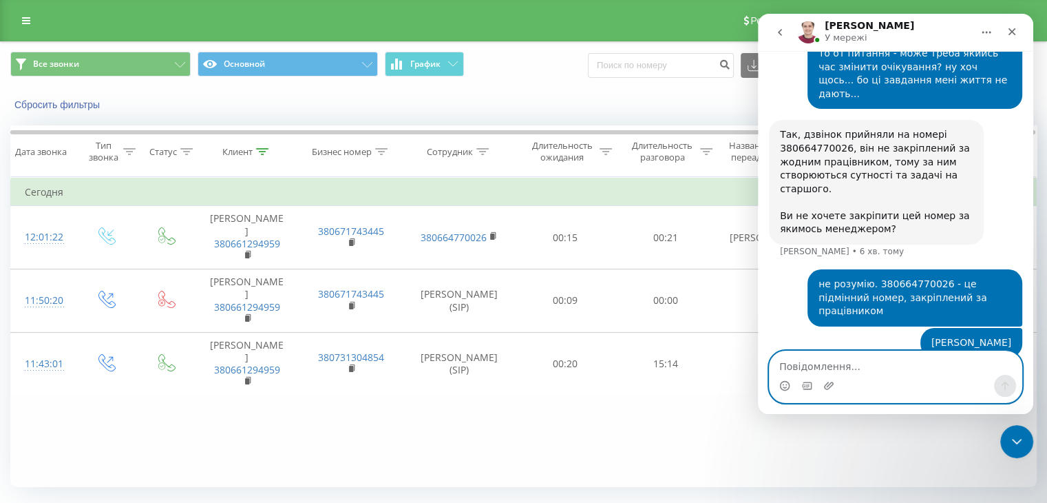
scroll to position [2170, 0]
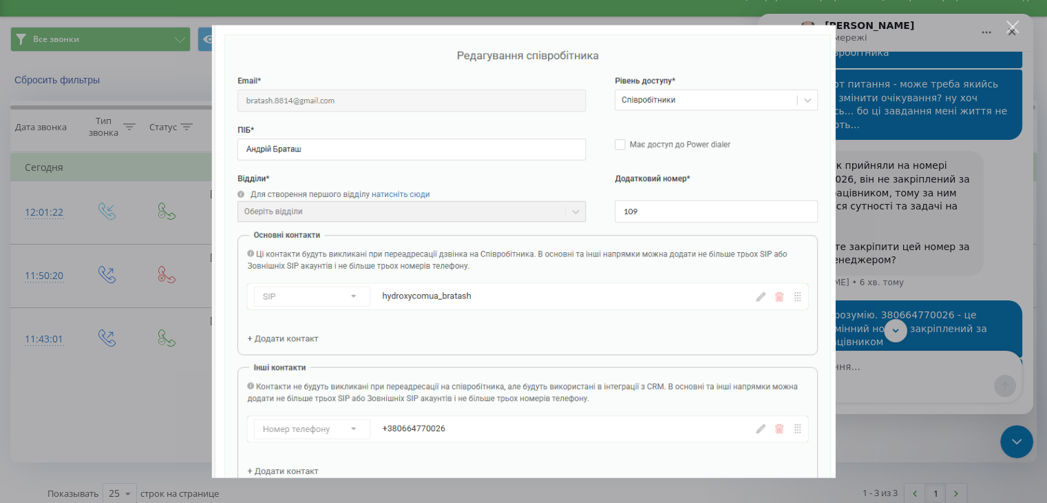
scroll to position [36, 0]
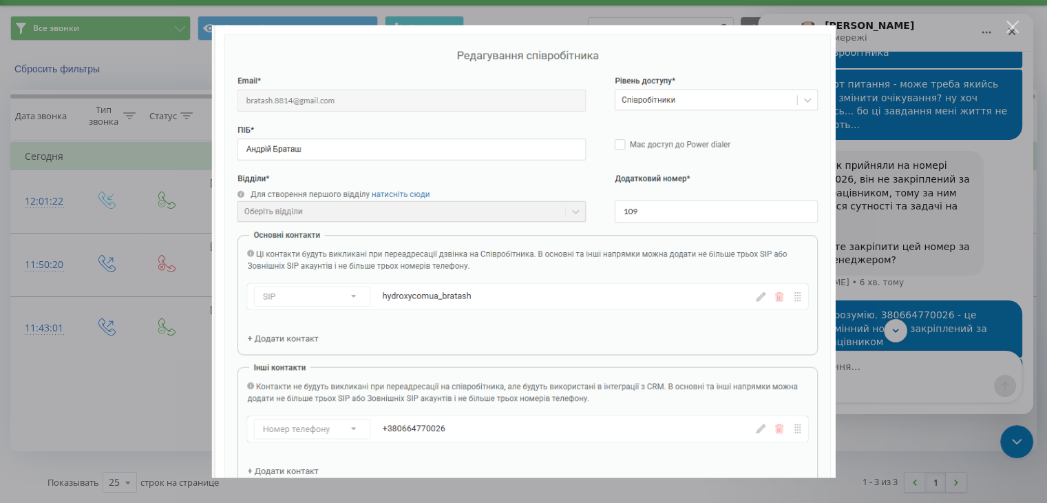
click at [1016, 25] on div "Закрити" at bounding box center [1012, 27] width 13 height 13
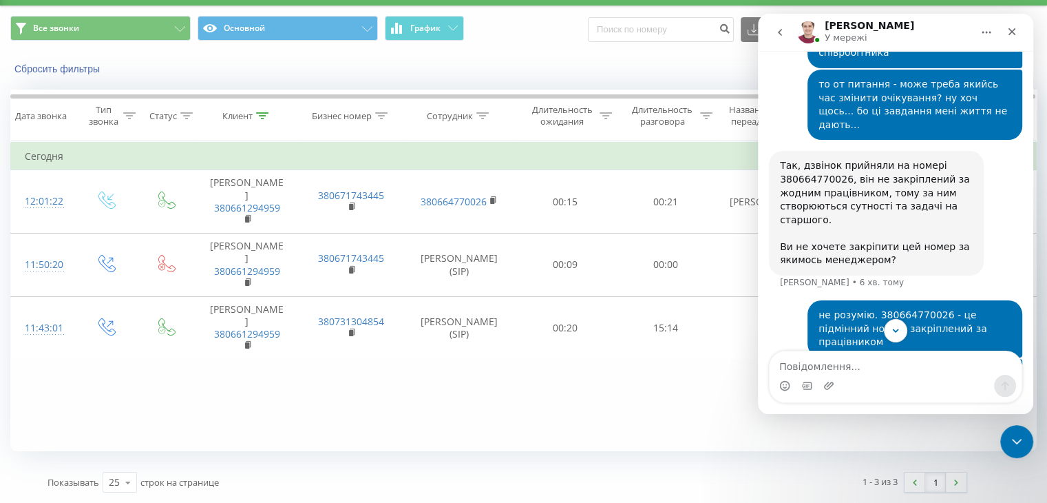
scroll to position [2239, 0]
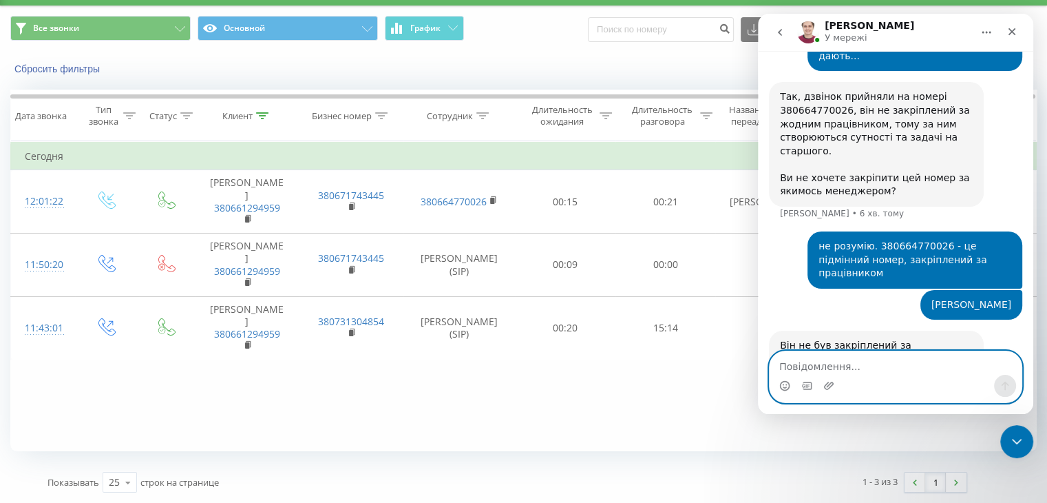
click at [789, 368] on textarea "Повідомлення..." at bounding box center [896, 362] width 252 height 23
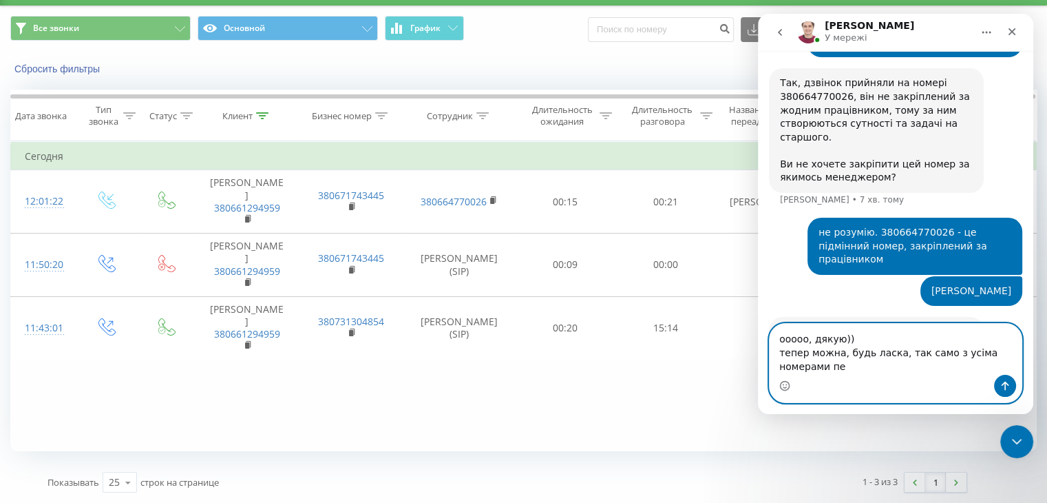
scroll to position [2266, 0]
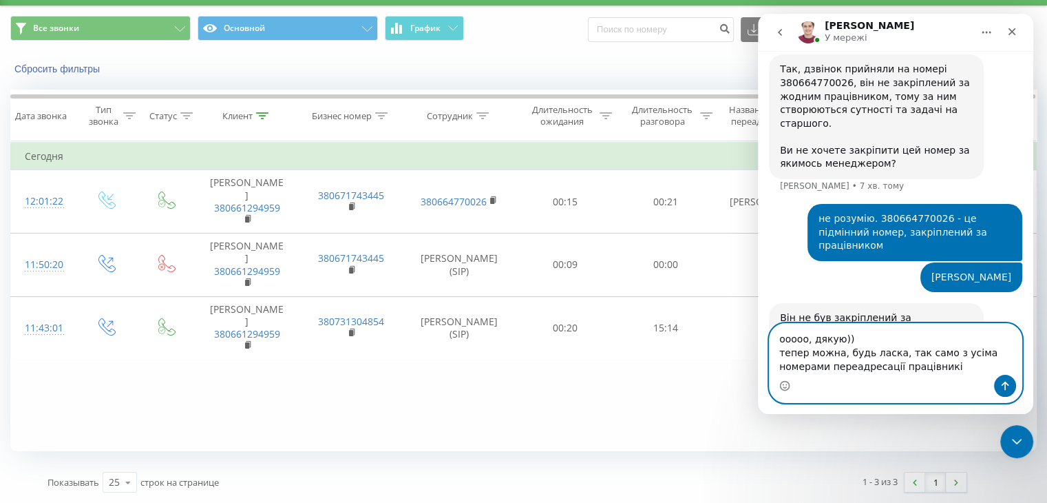
type textarea "ооооо, дякую)) тепер можна, будь ласка, так само з усіма номерами переадресації…"
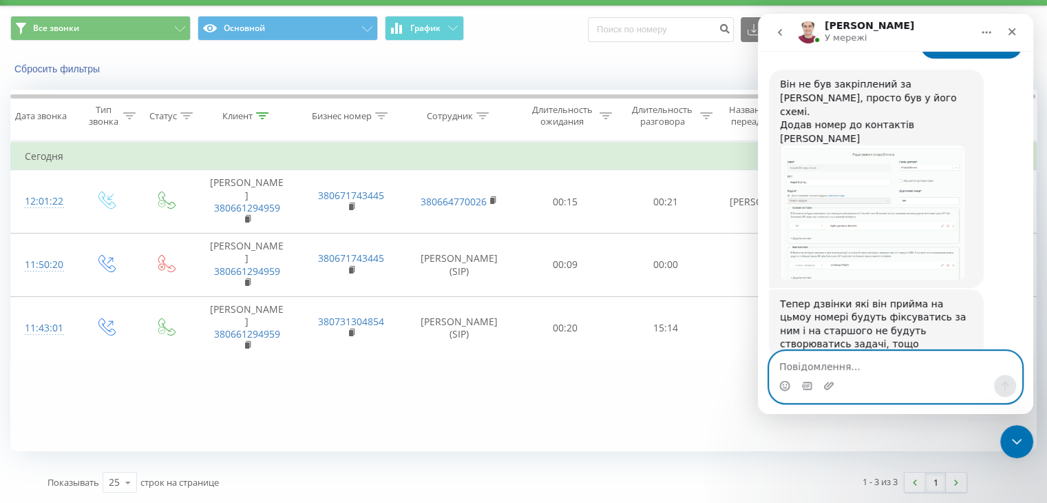
scroll to position [2501, 0]
click at [805, 366] on textarea "Повідомлення..." at bounding box center [896, 362] width 252 height 23
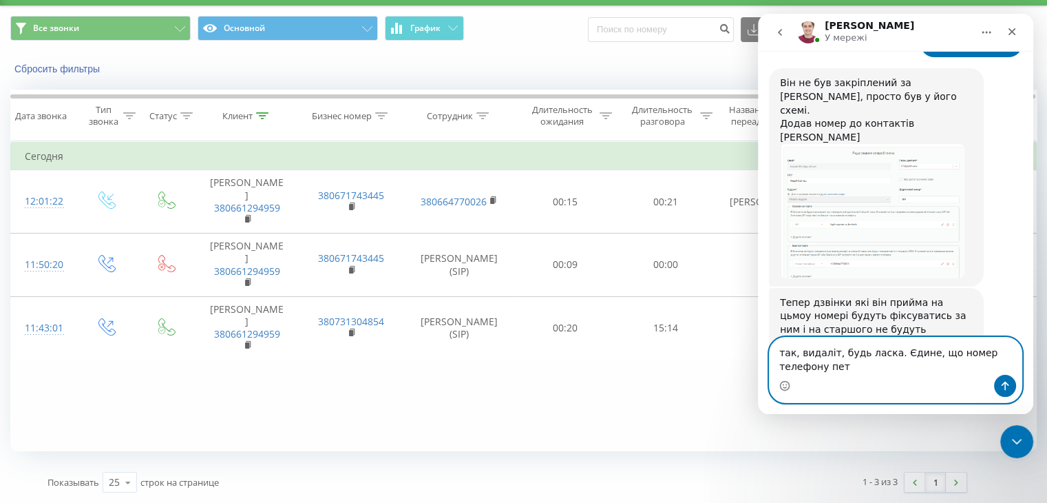
scroll to position [2515, 0]
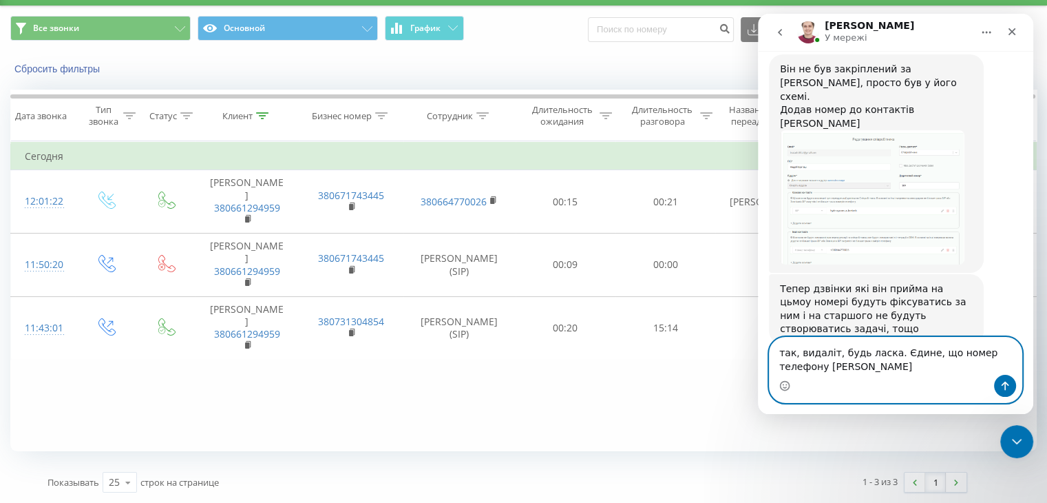
click at [838, 366] on textarea "так, видаліт, будь ласка. Єдине, що номер телефону петриняка" at bounding box center [896, 355] width 252 height 37
paste textarea "380730704507"
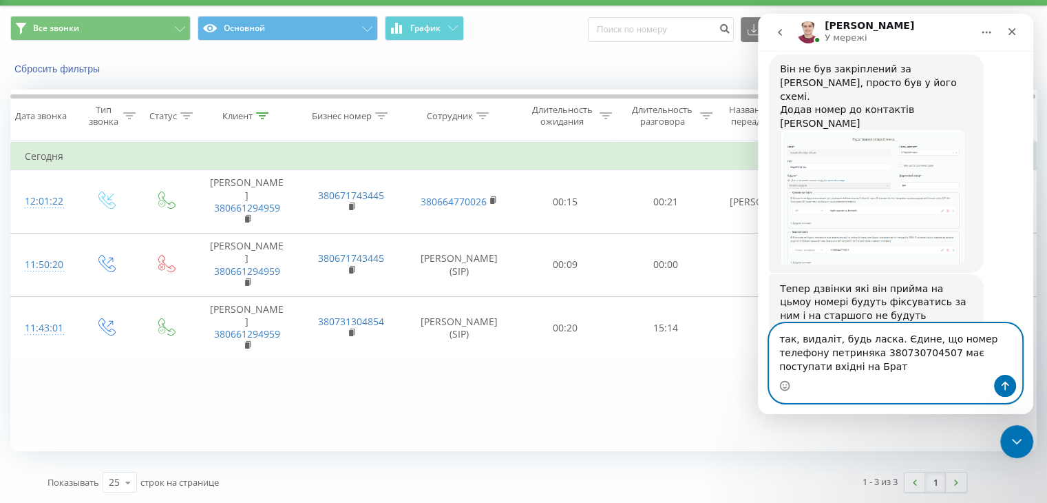
scroll to position [2529, 0]
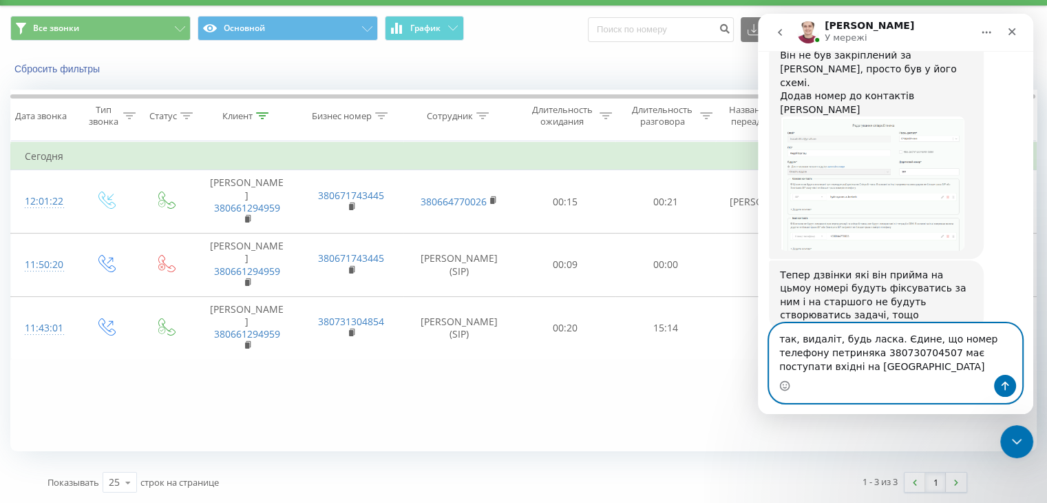
type textarea "так, видаліт, будь ласка. Єдине, що номер телефону петриняка 380730704507 має п…"
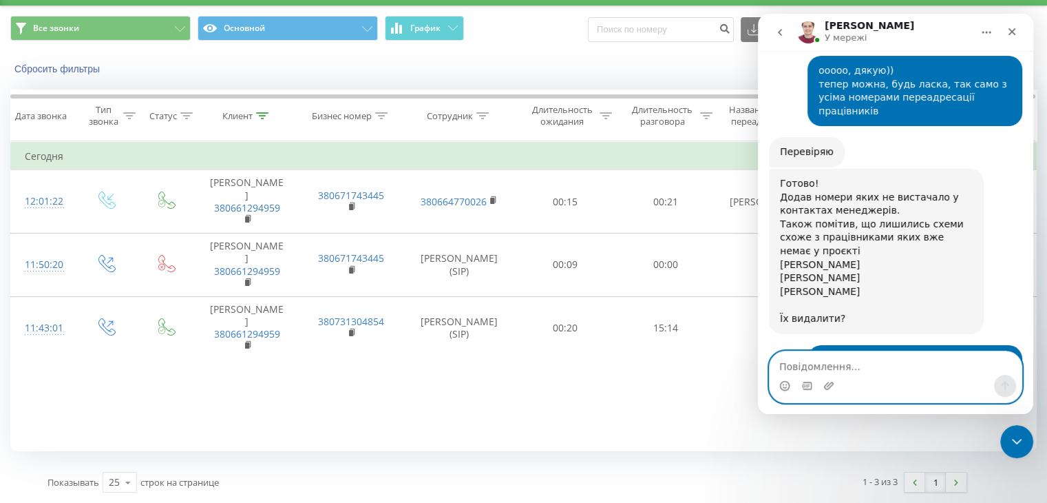
scroll to position [2817, 0]
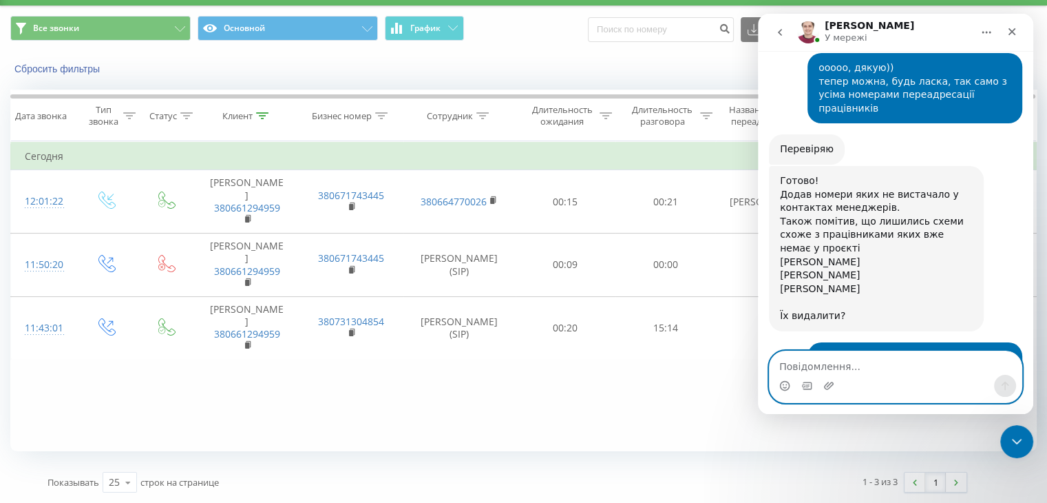
click at [814, 367] on textarea "Повідомлення..." at bounding box center [896, 362] width 252 height 23
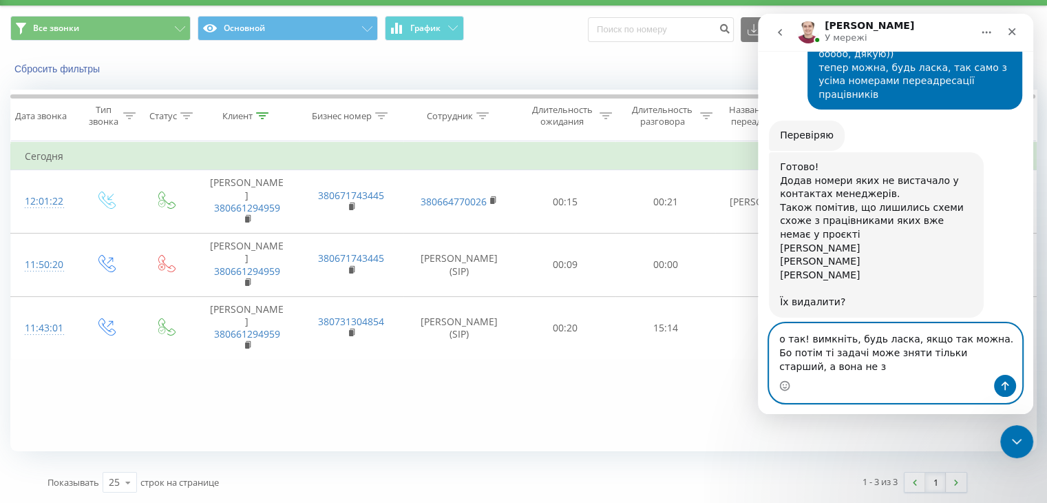
scroll to position [2845, 0]
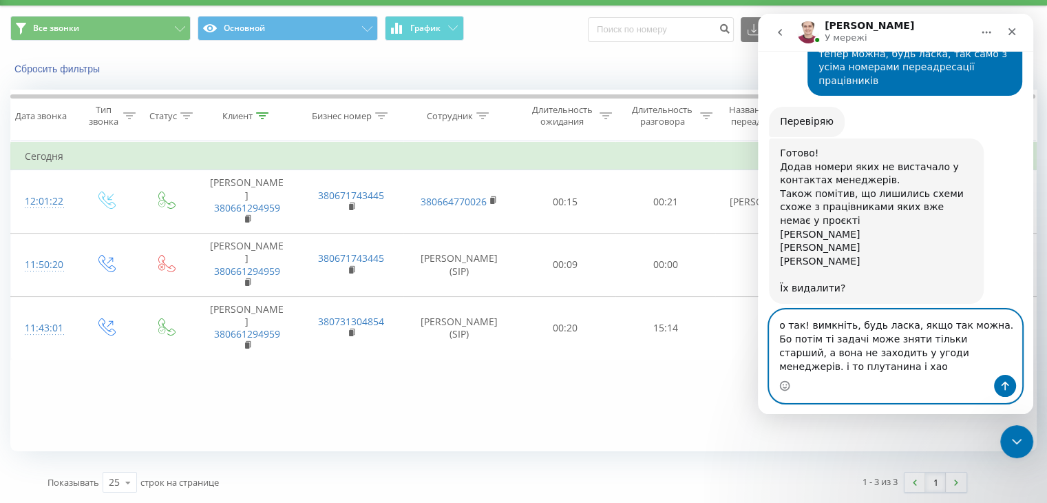
type textarea "о так! вимкніть, будь ласка, якщо так можна. Бо потім ті задачі може зняти тіль…"
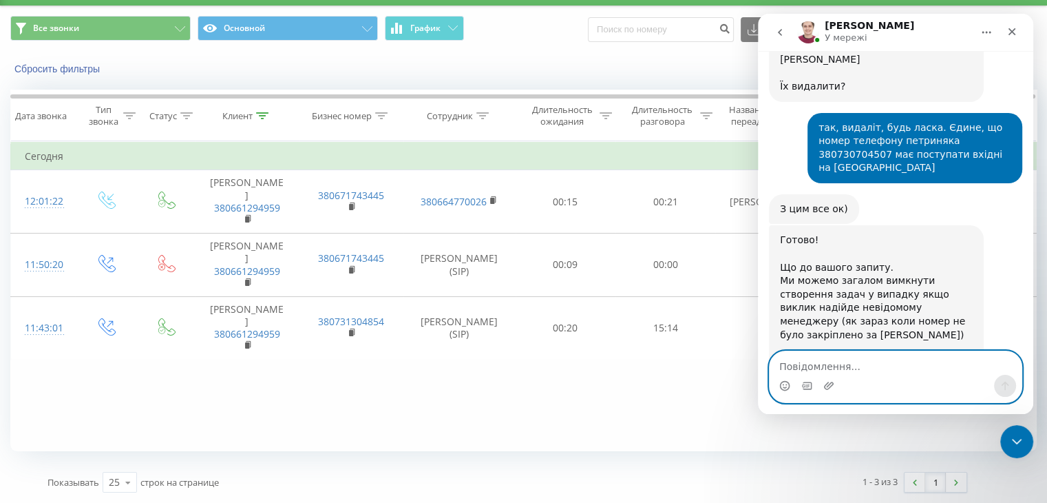
scroll to position [2993, 0]
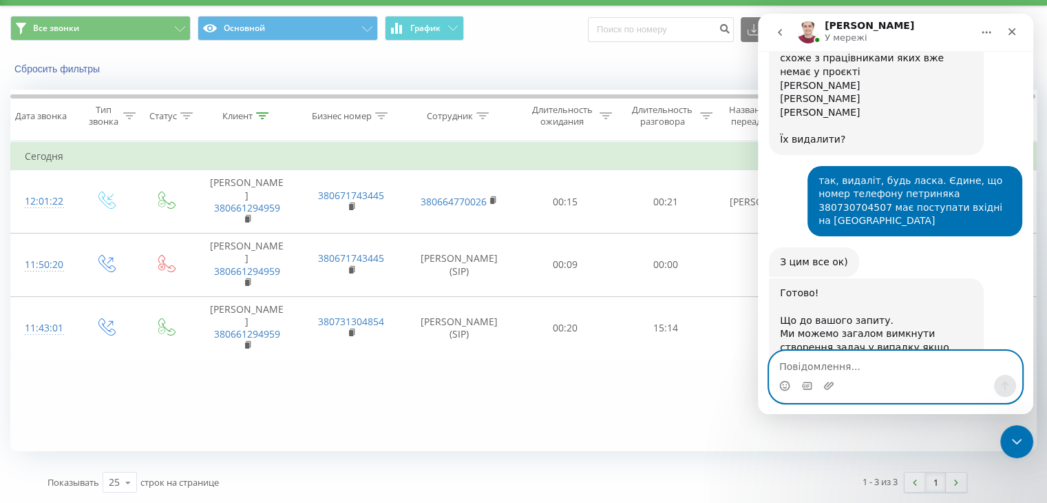
click at [806, 368] on textarea "Повідомлення..." at bounding box center [896, 362] width 252 height 23
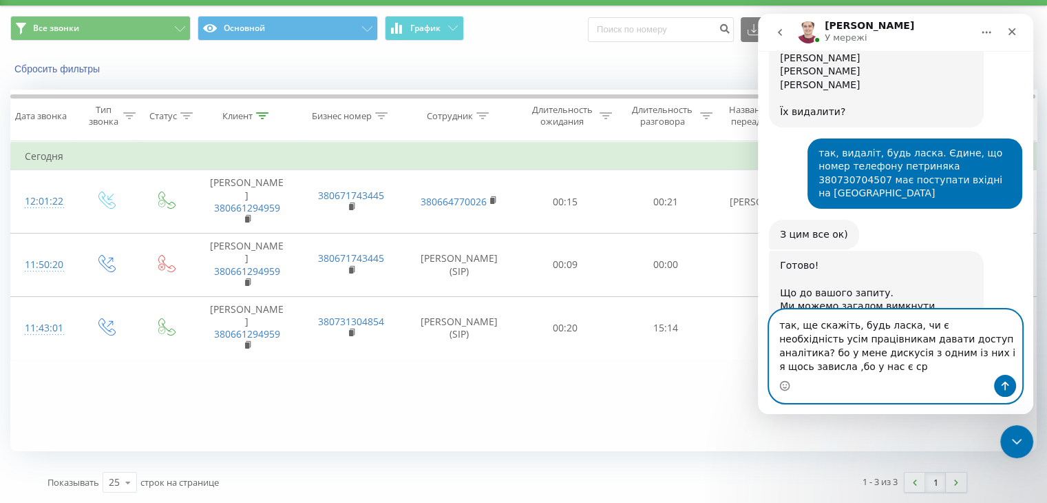
scroll to position [3035, 0]
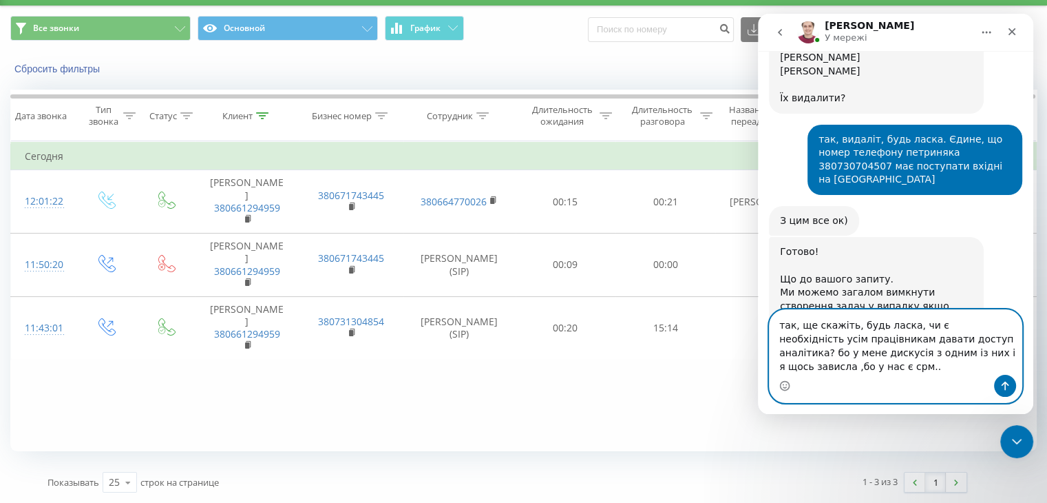
type textarea "так, ще скажіть, будь ласка, чи є необхідність усім працівникам давати доступ а…"
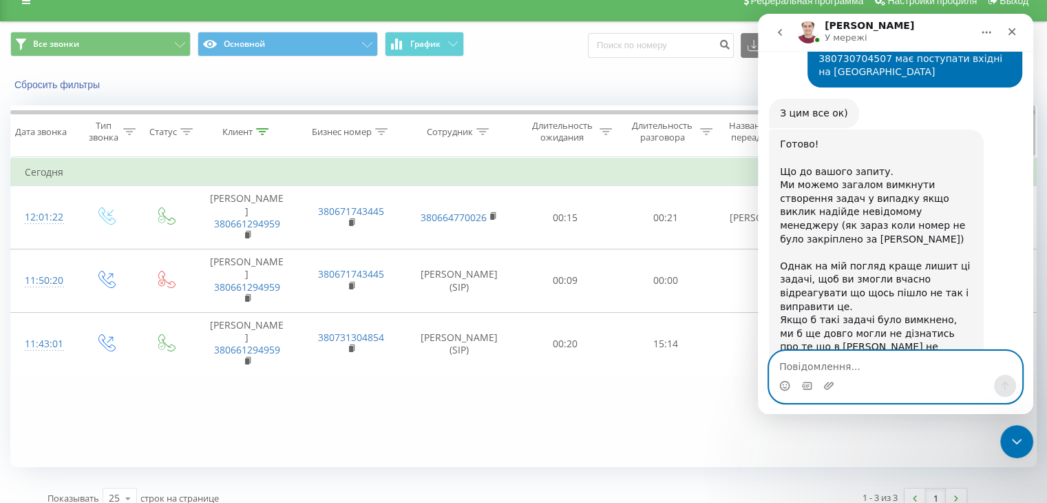
scroll to position [0, 0]
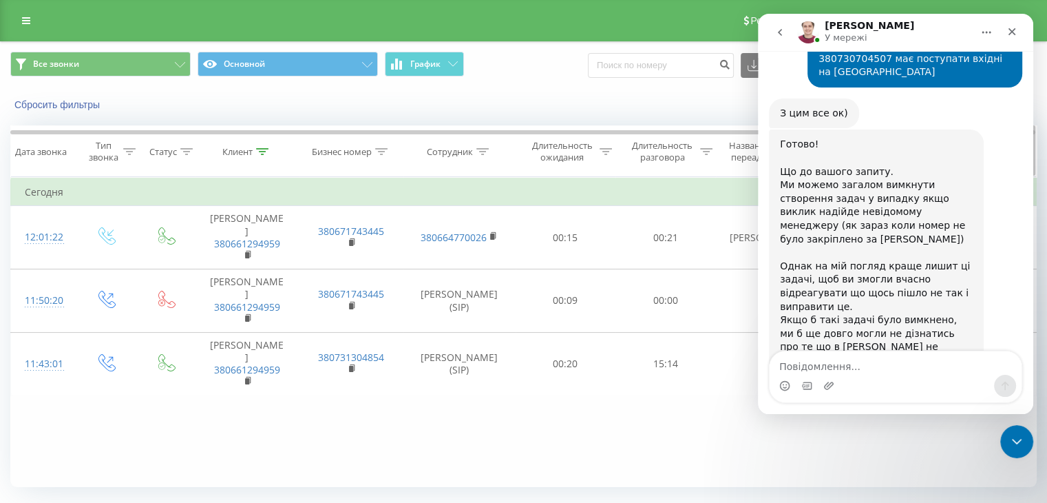
click at [266, 151] on icon at bounding box center [262, 151] width 12 height 7
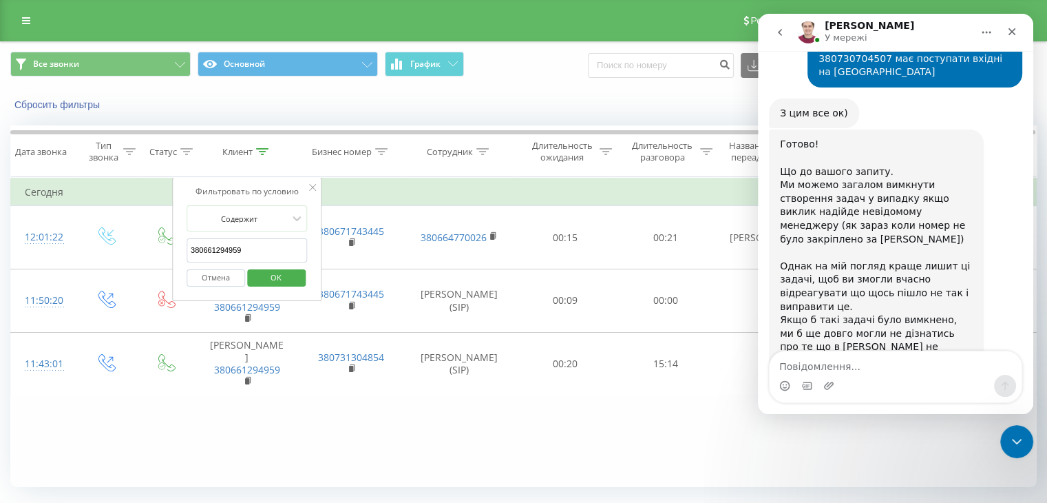
drag, startPoint x: 253, startPoint y: 252, endPoint x: 177, endPoint y: 259, distance: 76.7
click at [177, 259] on div "Фильтровать по условию Содержит 380661294959 Отмена OK" at bounding box center [247, 239] width 150 height 124
click button "OK" at bounding box center [276, 277] width 59 height 17
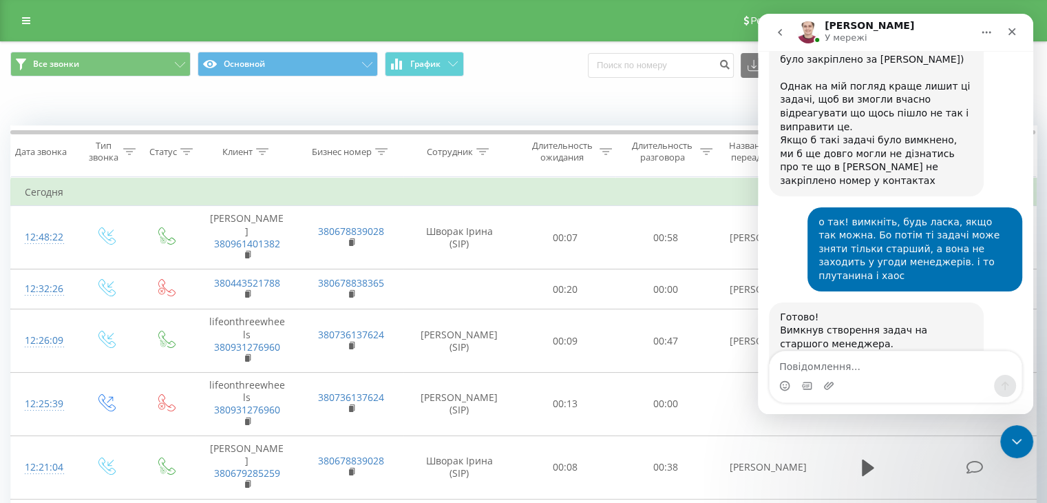
scroll to position [3269, 0]
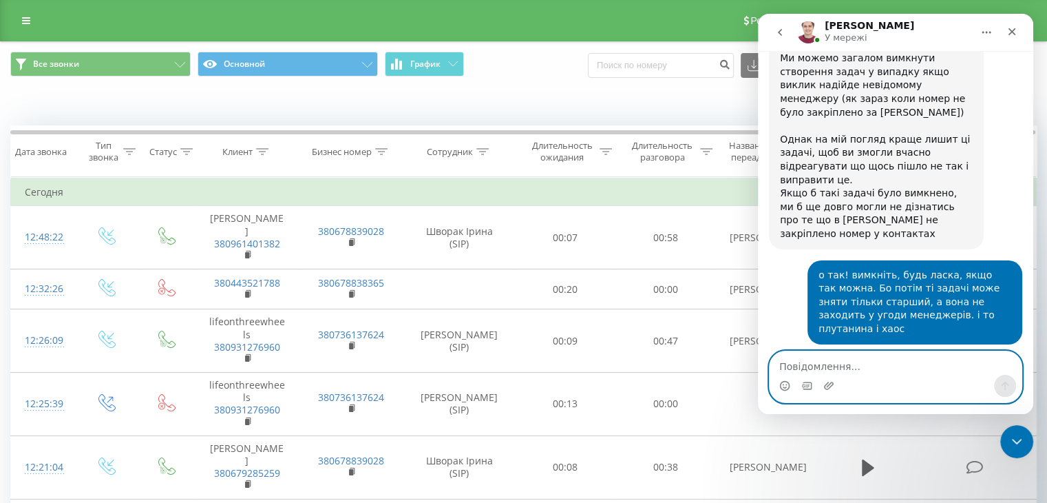
click at [801, 368] on textarea "Повідомлення..." at bounding box center [896, 362] width 252 height 23
type textarea "дякую вам за допомогу"
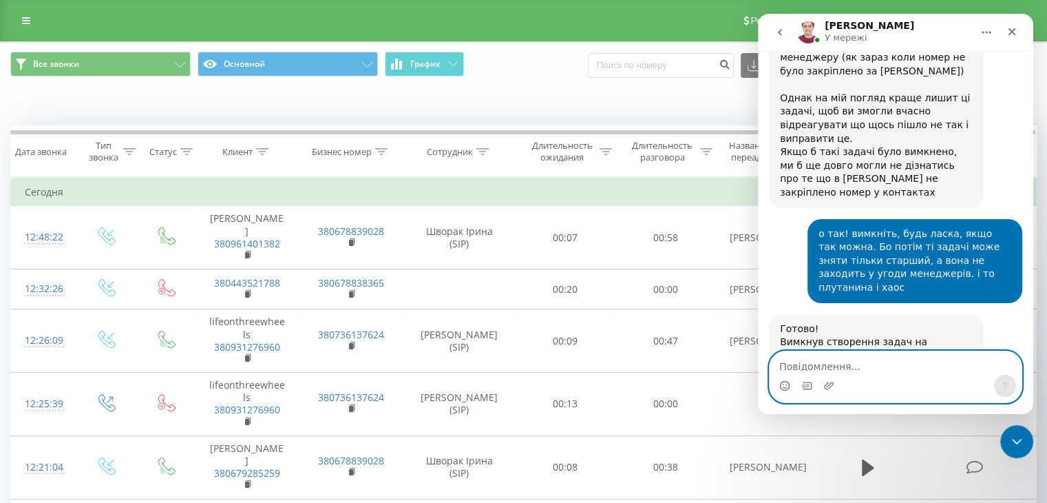
scroll to position [3363, 0]
